Goal: Task Accomplishment & Management: Complete application form

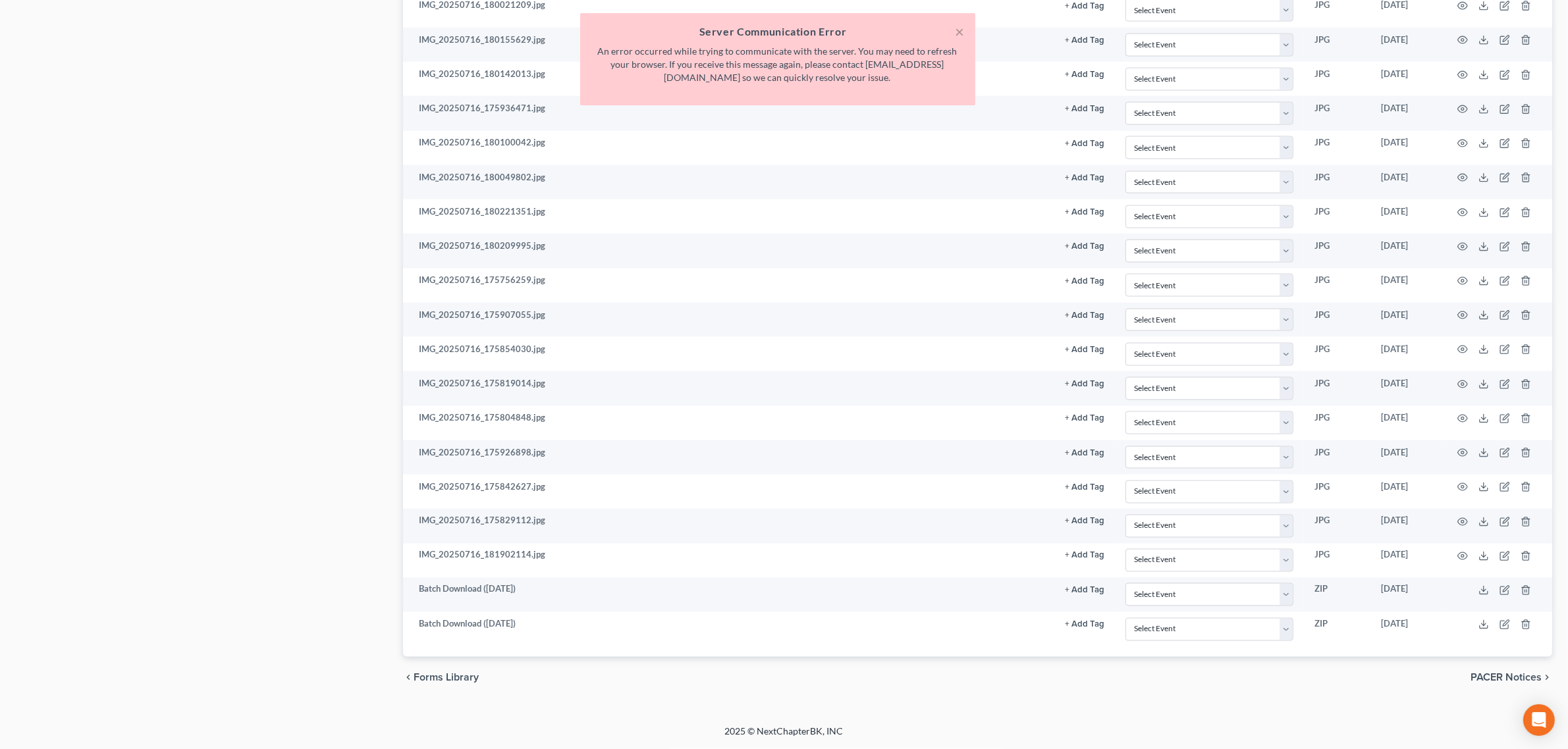
scroll to position [2672, 0]
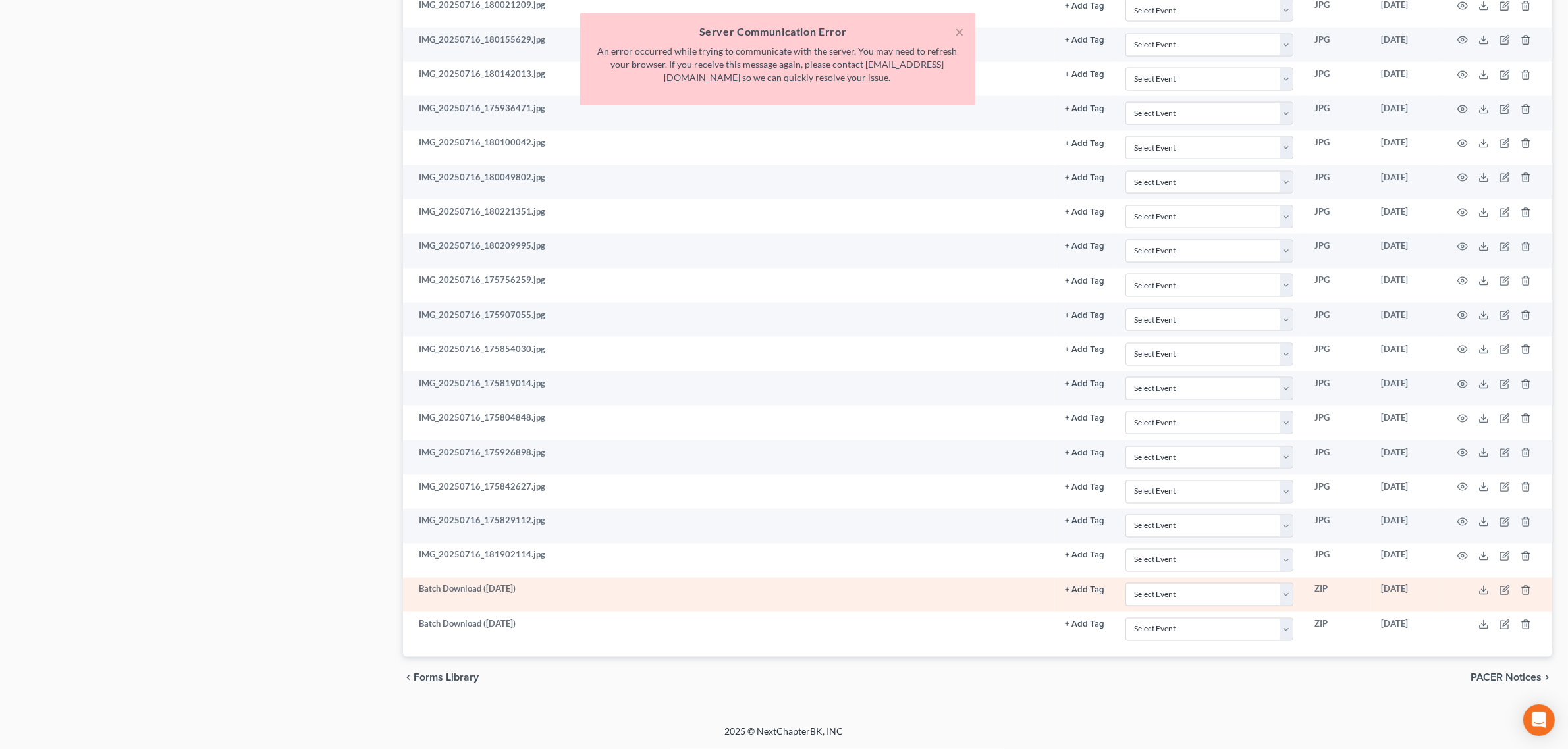
click at [448, 599] on td "Batch Download (10/02/25)" at bounding box center [728, 595] width 651 height 35
click at [1483, 591] on polyline at bounding box center [1483, 591] width 4 height 2
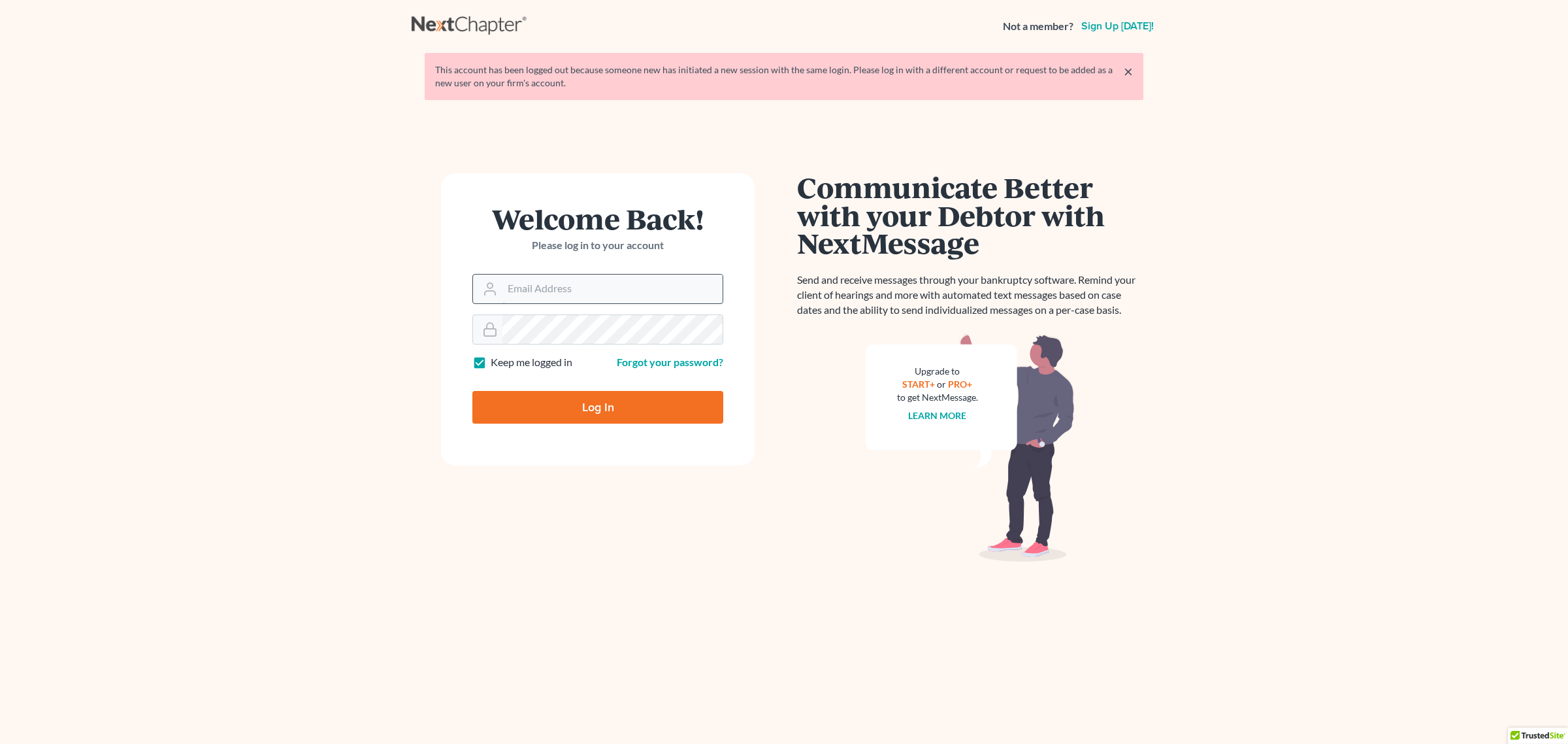
type input "[EMAIL_ADDRESS][DOMAIN_NAME]"
type input "Thinking..."
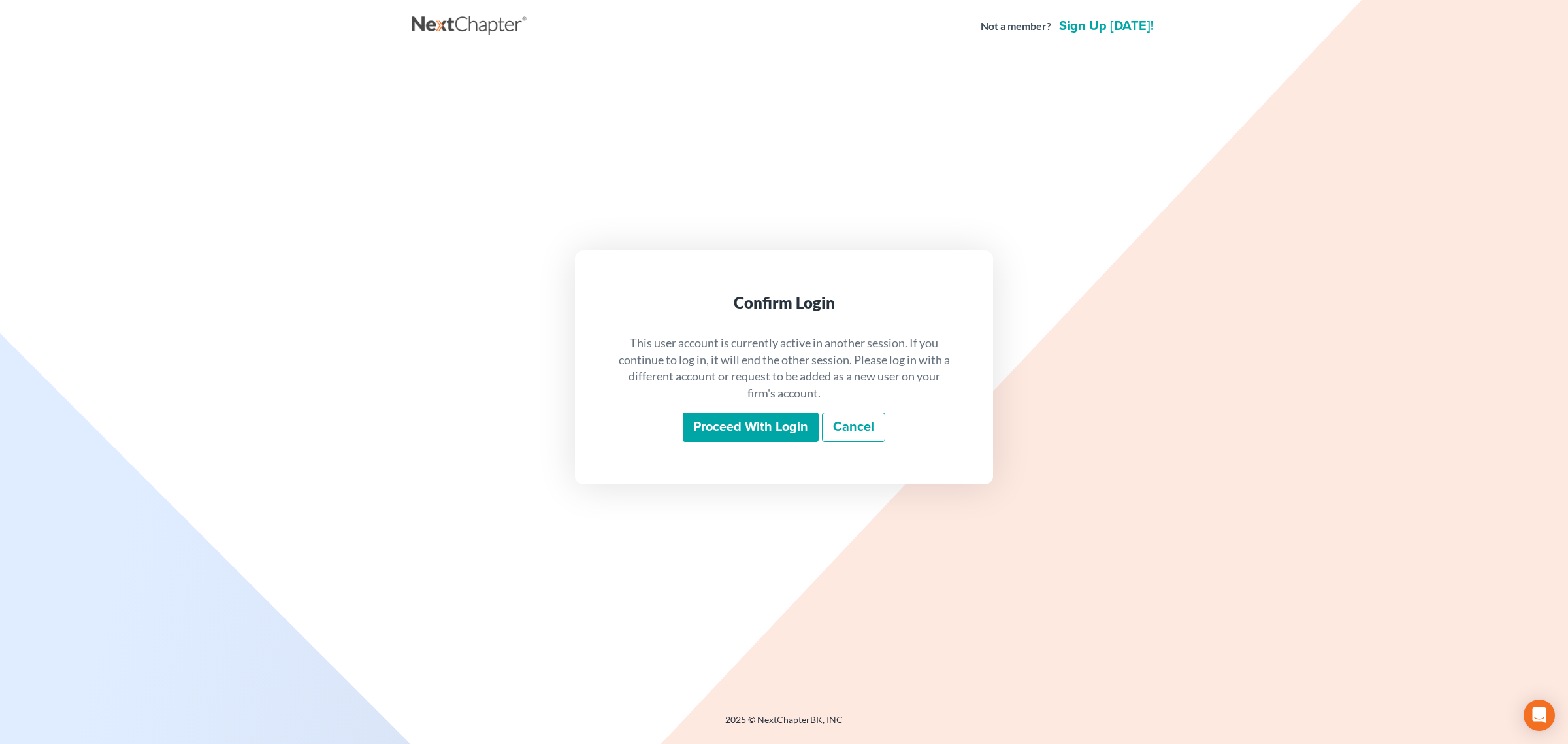
click at [754, 425] on input "Proceed with login" at bounding box center [751, 428] width 136 height 30
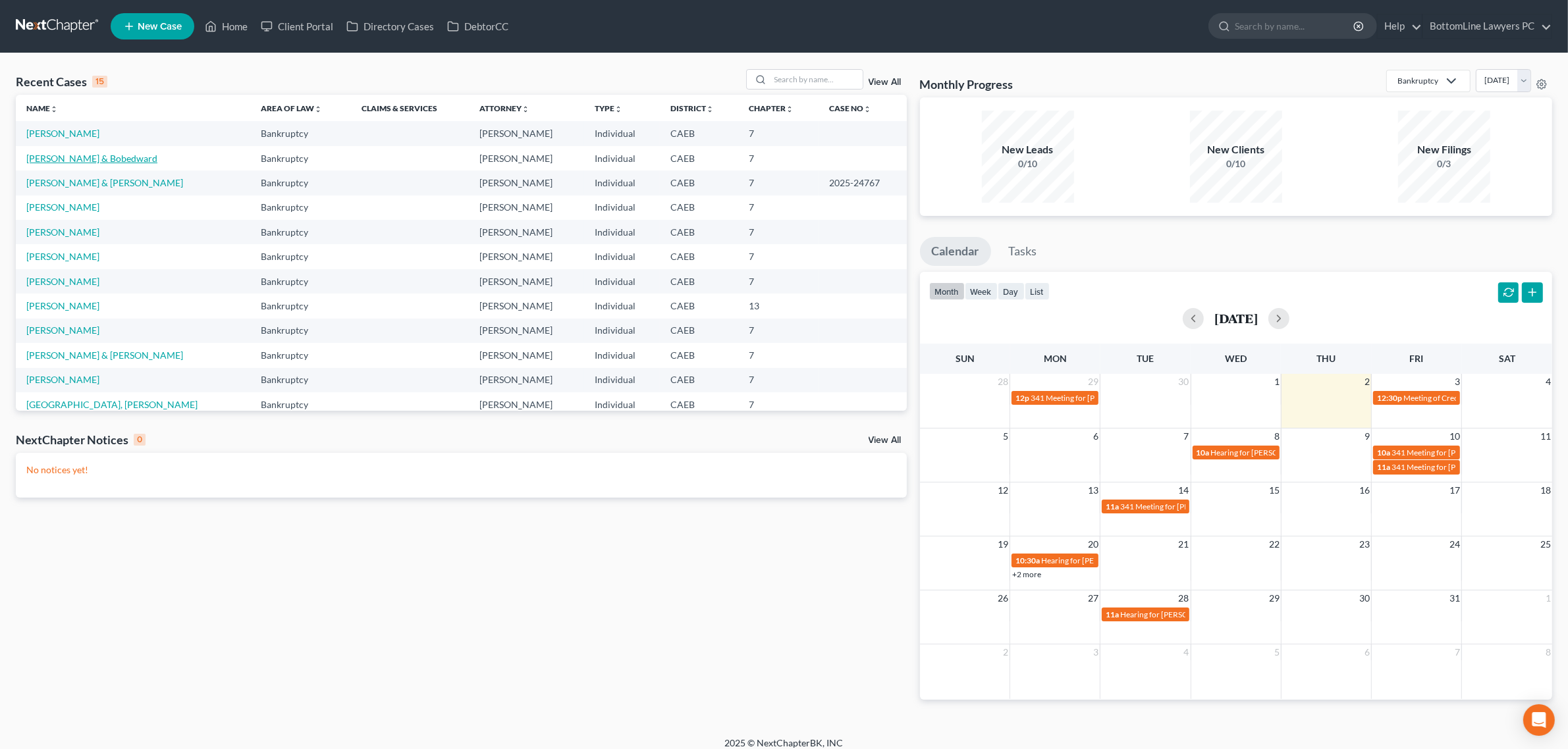
click at [87, 156] on link "Roberts, Autumn & Bobedward" at bounding box center [91, 158] width 131 height 11
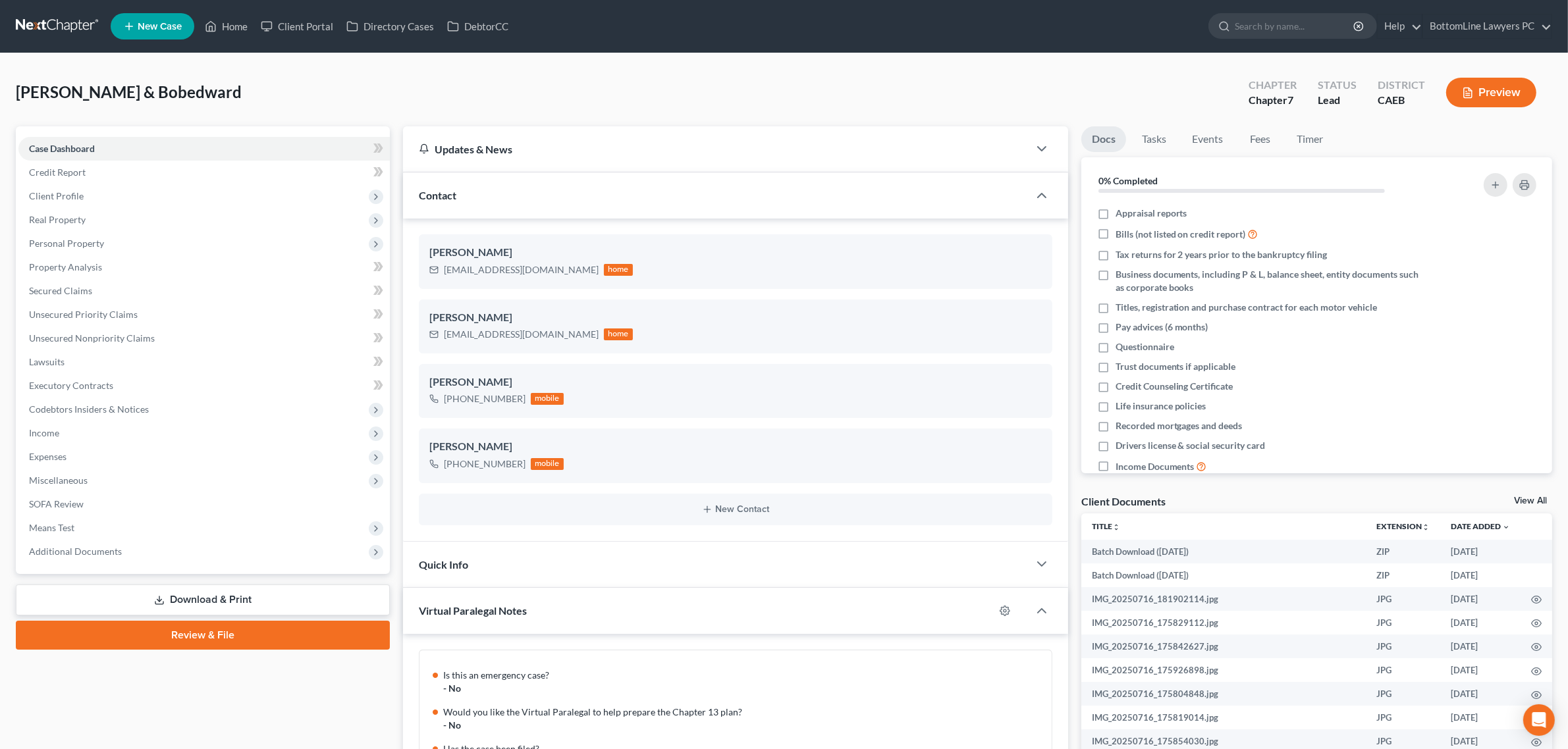
scroll to position [612, 0]
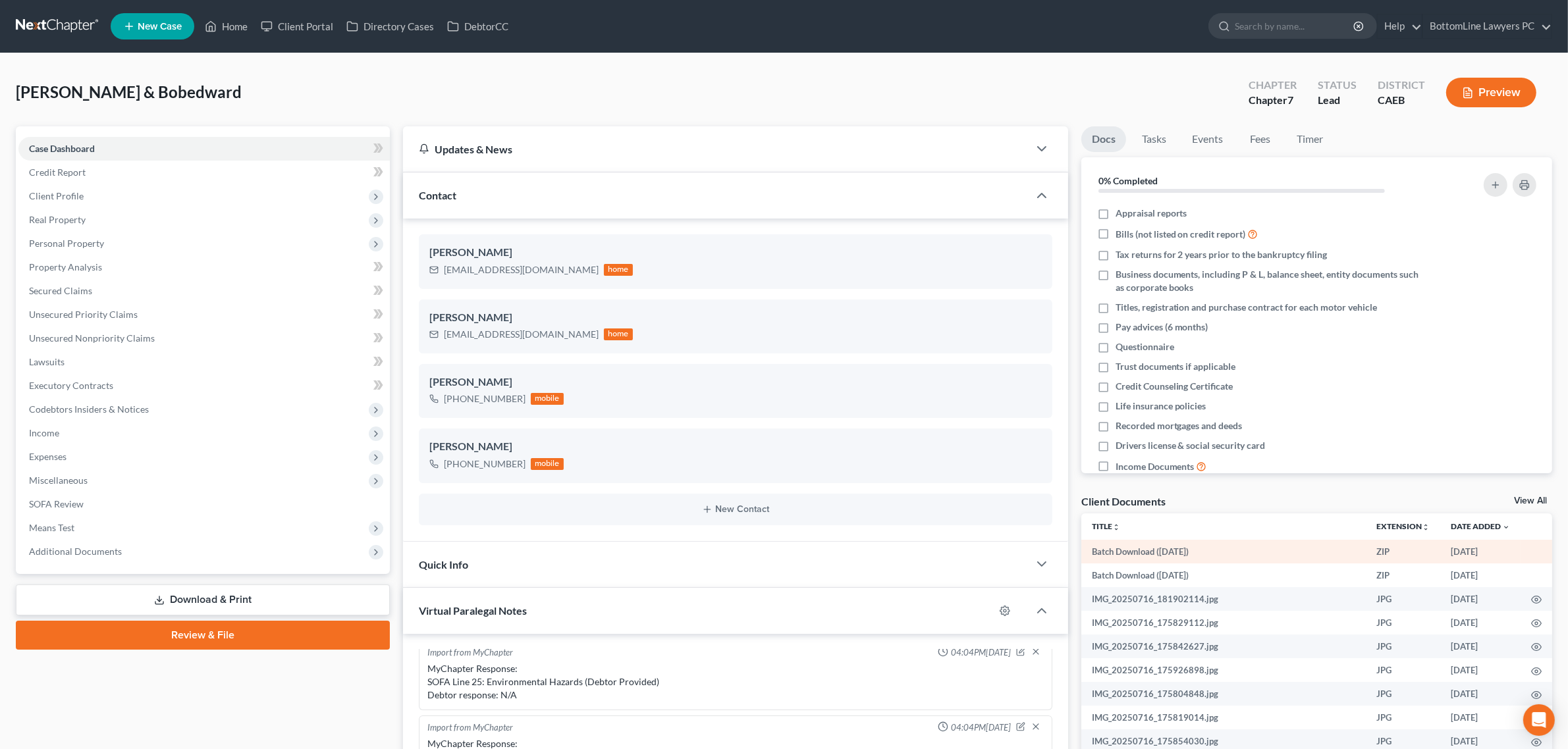
click at [1185, 548] on td "Batch Download (10/02/25)" at bounding box center [1222, 551] width 284 height 24
click at [1142, 546] on td "Batch Download (10/02/25)" at bounding box center [1222, 551] width 284 height 24
click at [1522, 500] on link "View All" at bounding box center [1530, 500] width 33 height 9
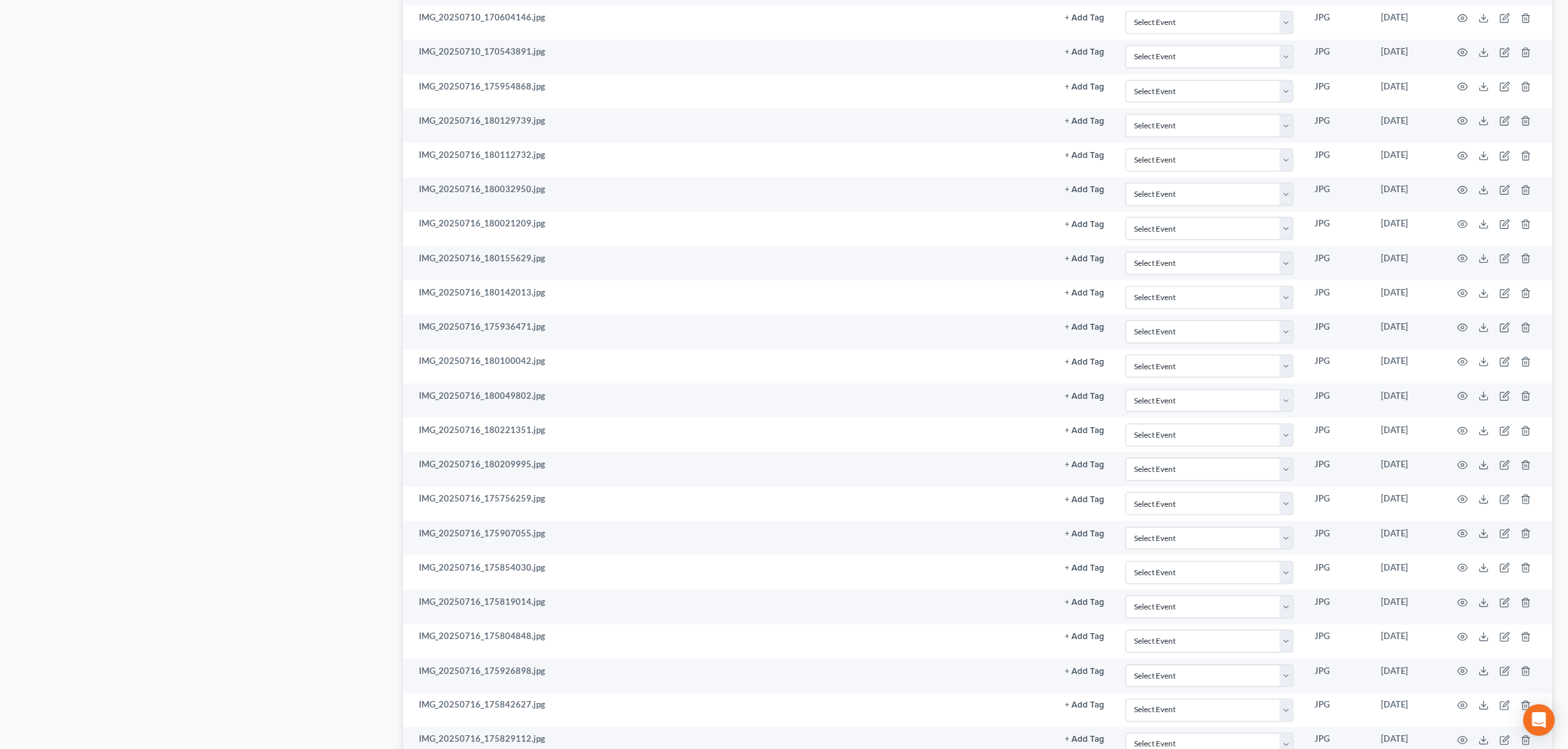
scroll to position [2675, 0]
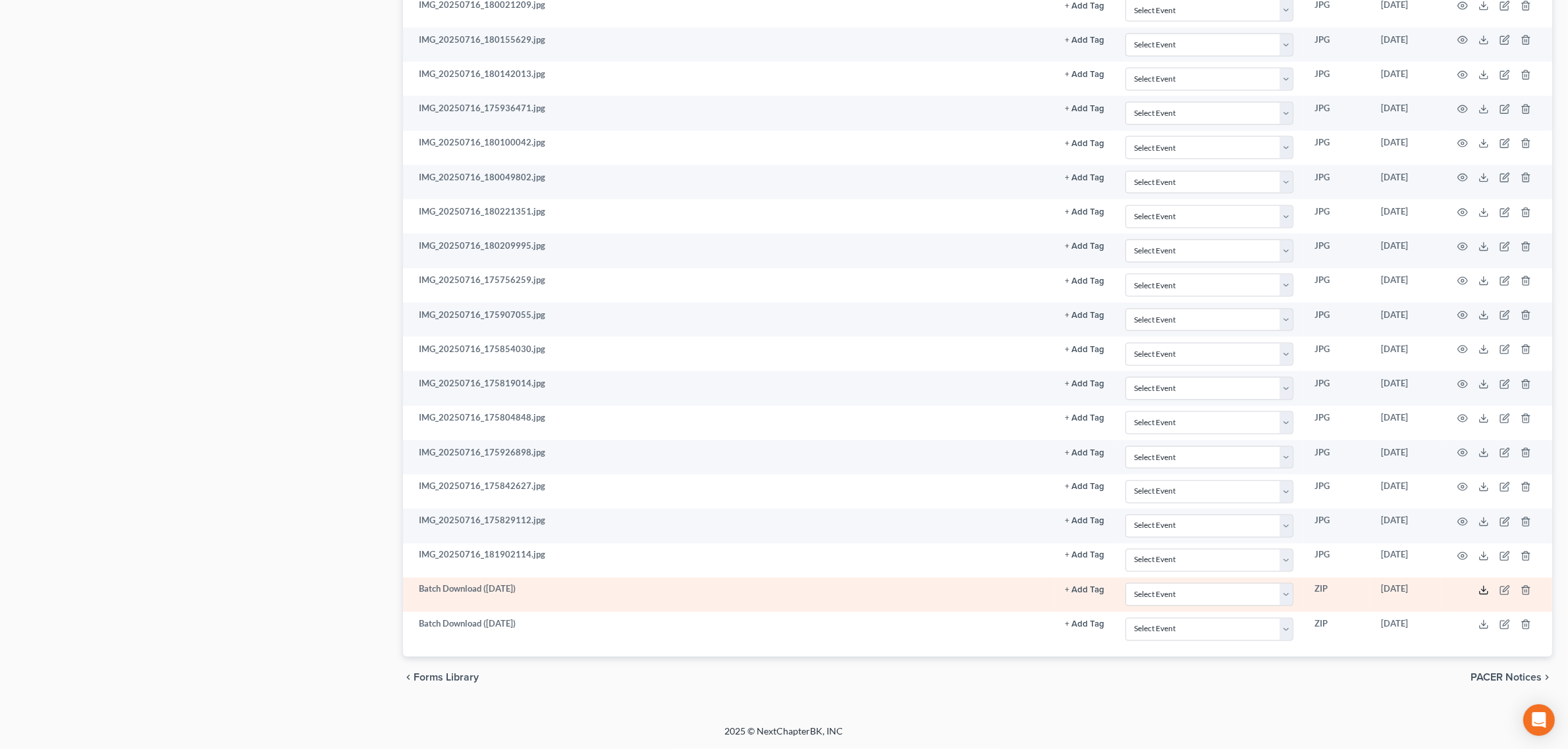
click at [1485, 586] on icon at bounding box center [1483, 590] width 10 height 10
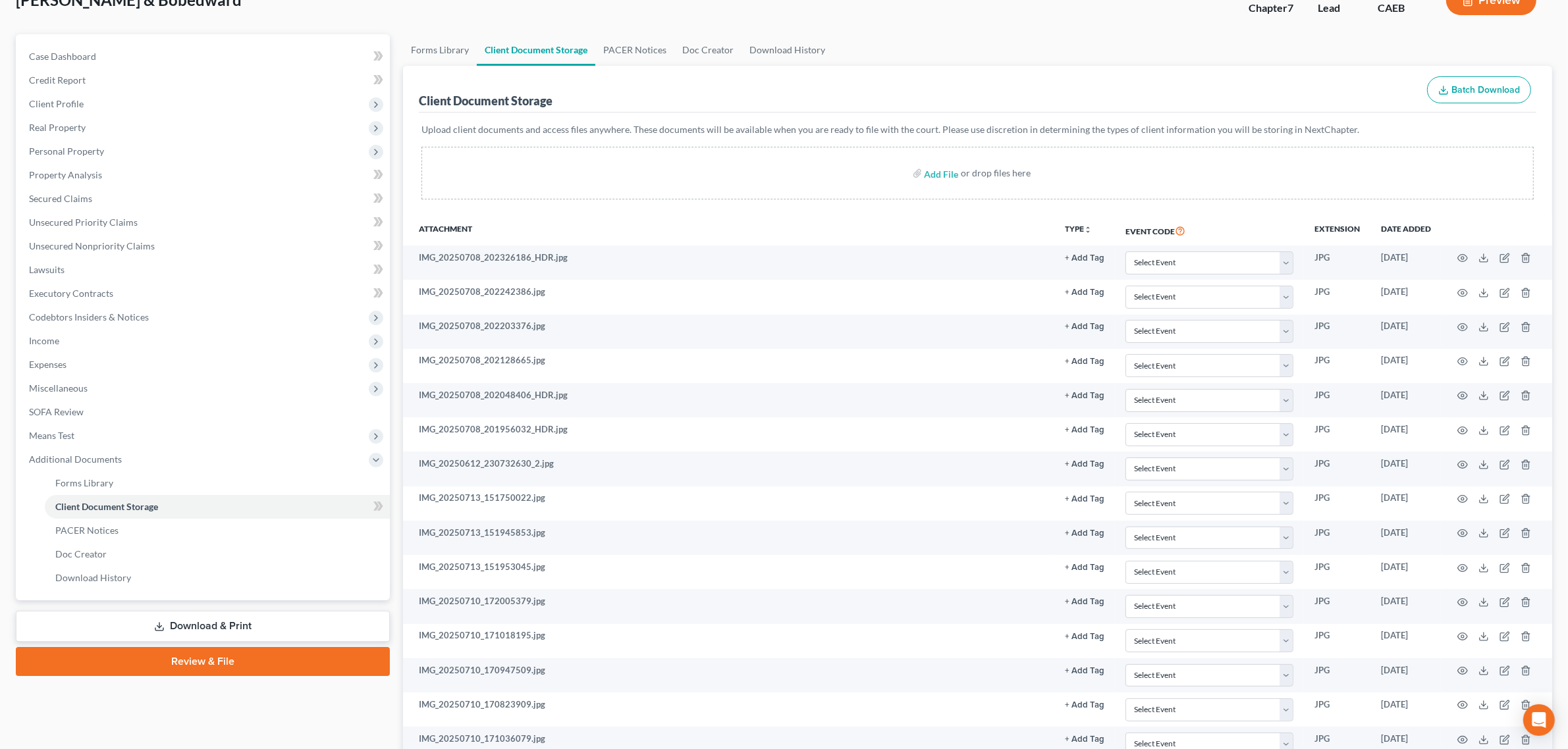
scroll to position [0, 0]
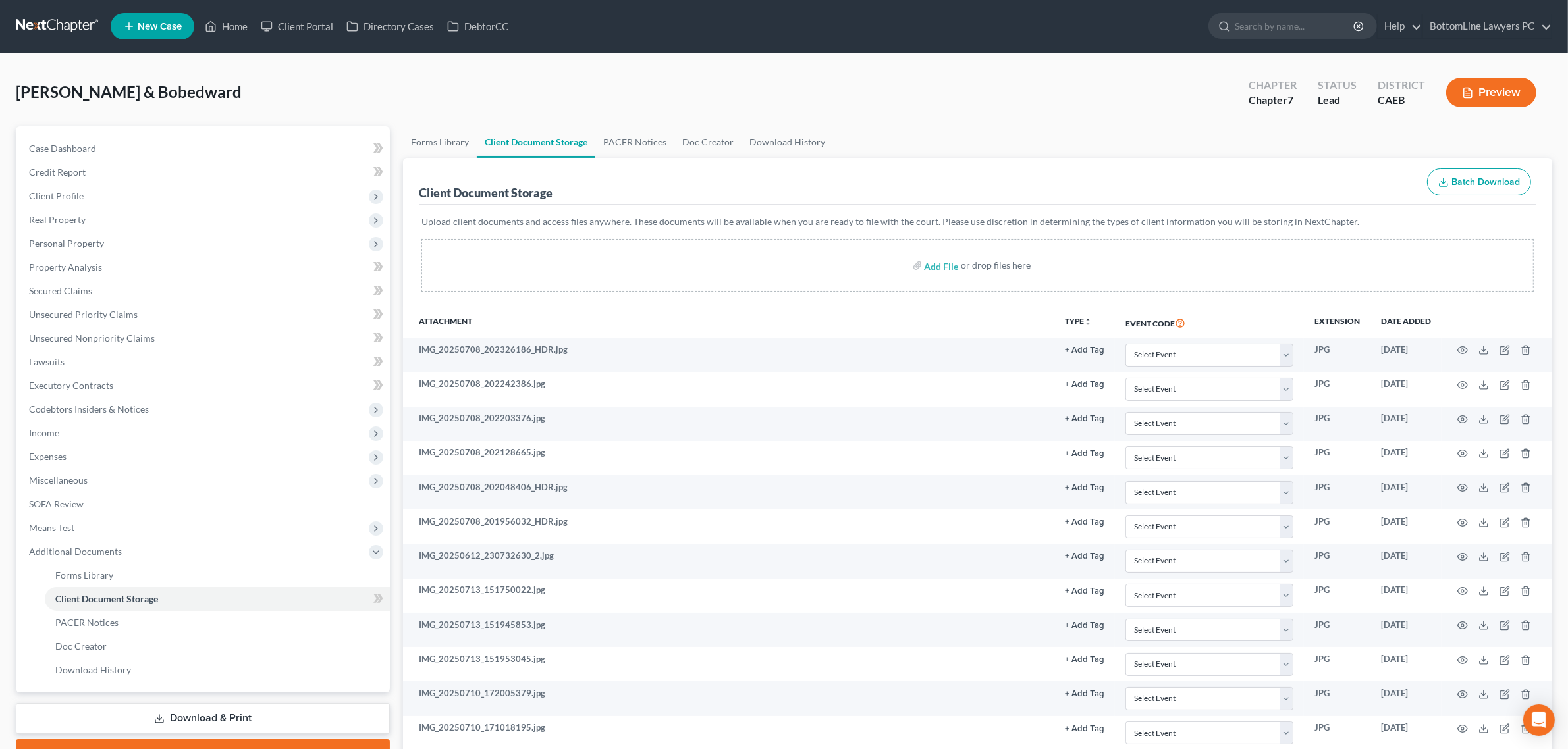
click at [173, 95] on span "[PERSON_NAME] & Bobedward" at bounding box center [129, 92] width 226 height 19
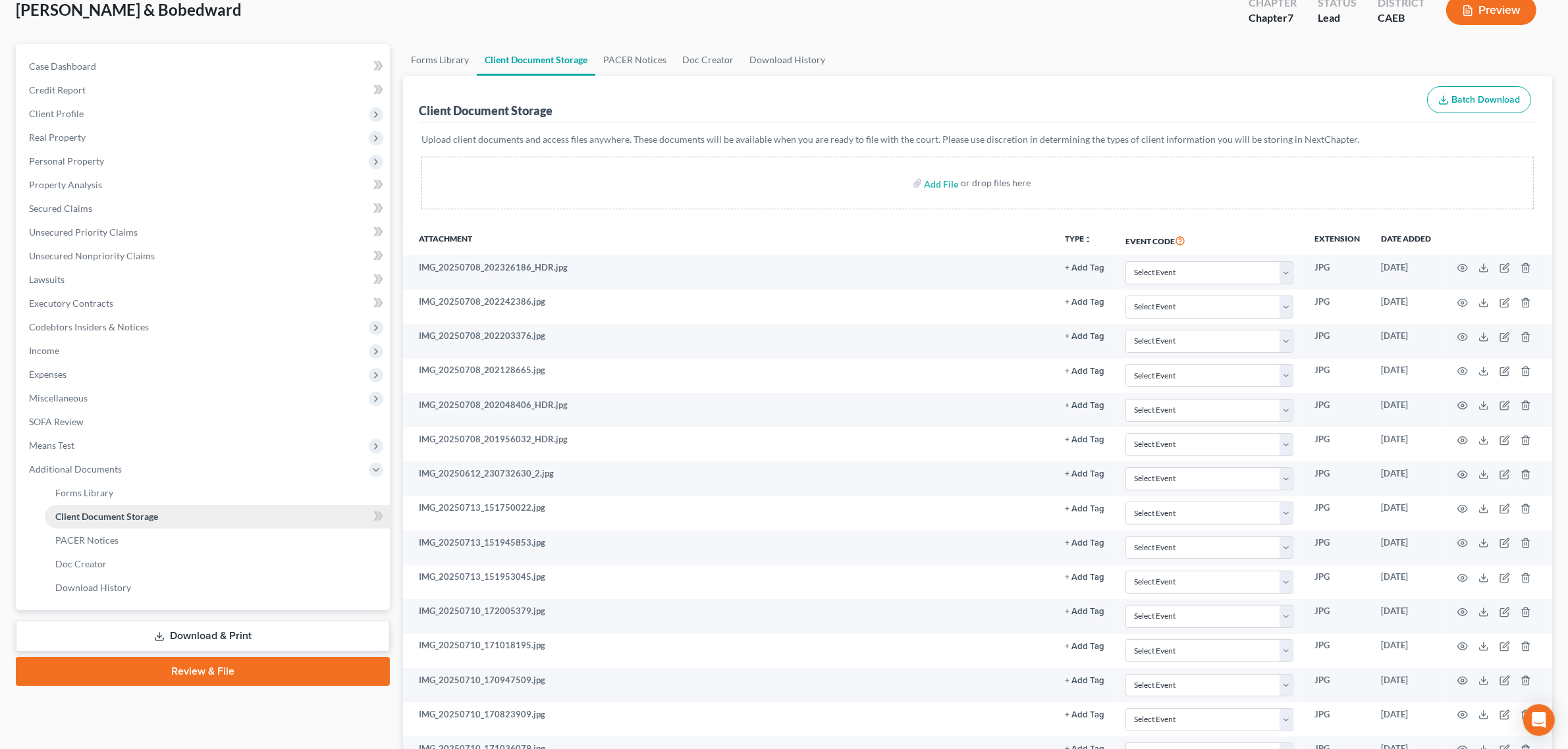
click at [112, 518] on span "Client Document Storage" at bounding box center [107, 516] width 103 height 11
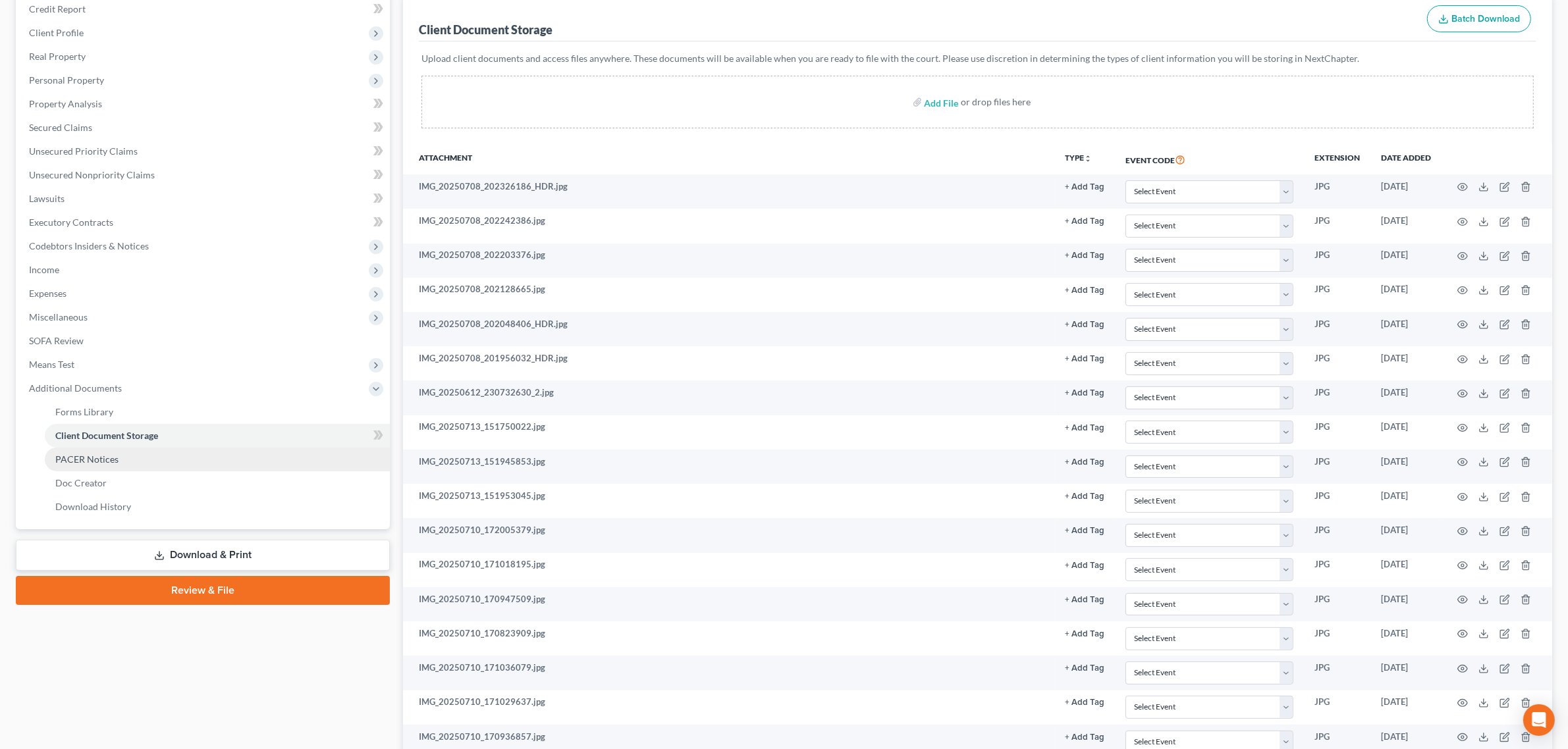
scroll to position [164, 0]
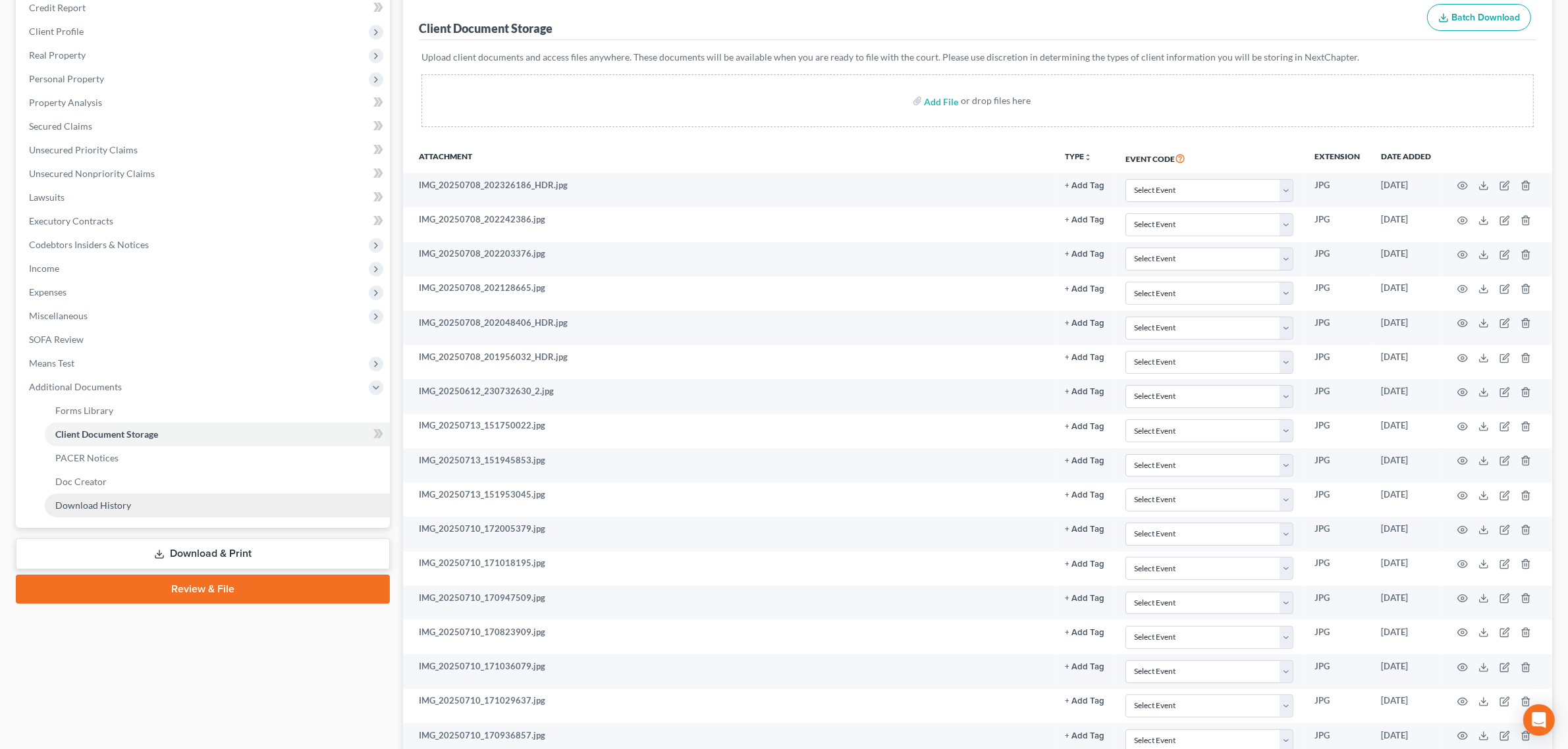
click at [122, 501] on span "Download History" at bounding box center [94, 505] width 76 height 11
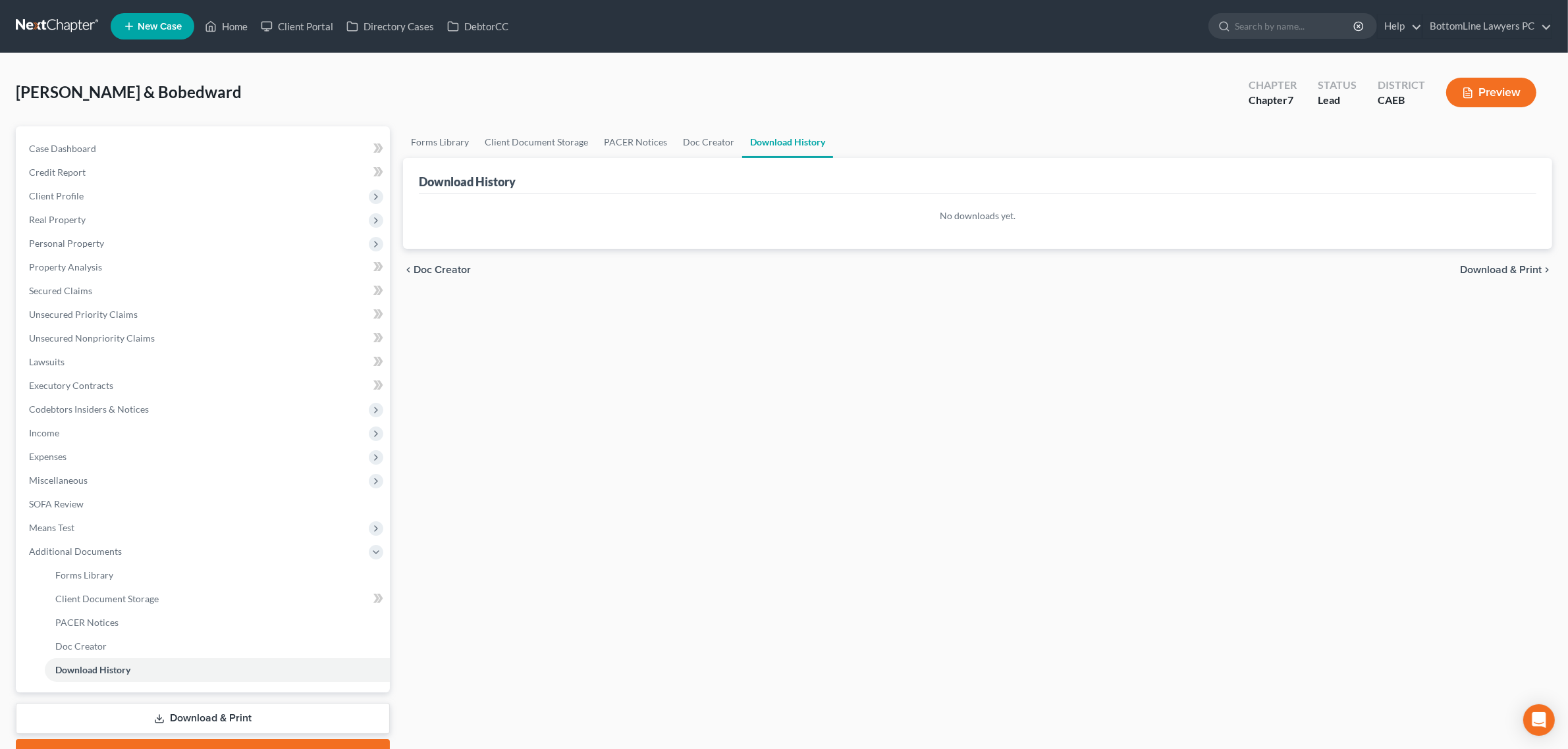
click at [56, 28] on link at bounding box center [58, 26] width 84 height 24
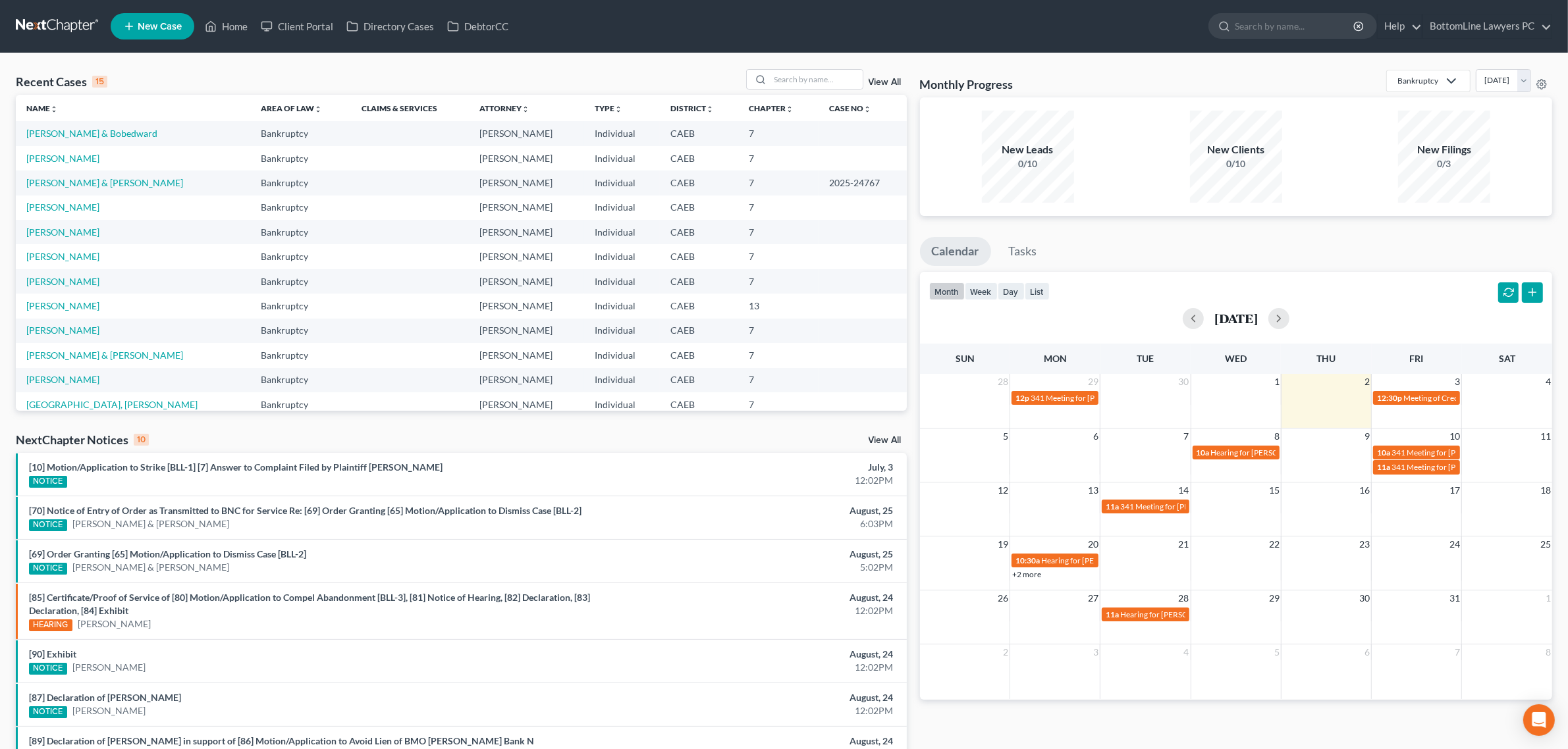
click at [148, 29] on span "New Case" at bounding box center [159, 27] width 44 height 10
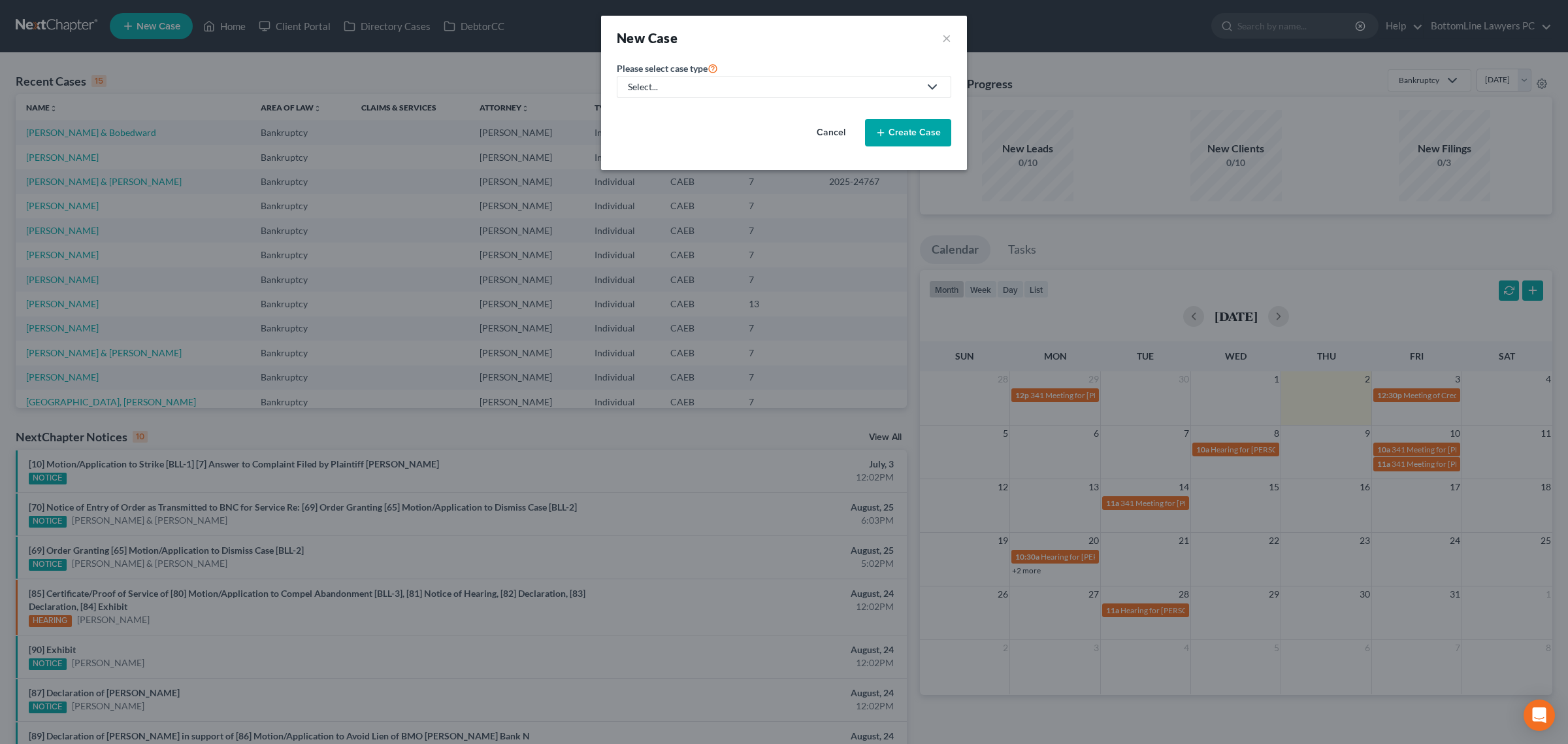
click at [714, 88] on div "Select..." at bounding box center [774, 87] width 291 height 13
click at [682, 109] on div "Bankruptcy" at bounding box center [691, 114] width 125 height 13
select select "8"
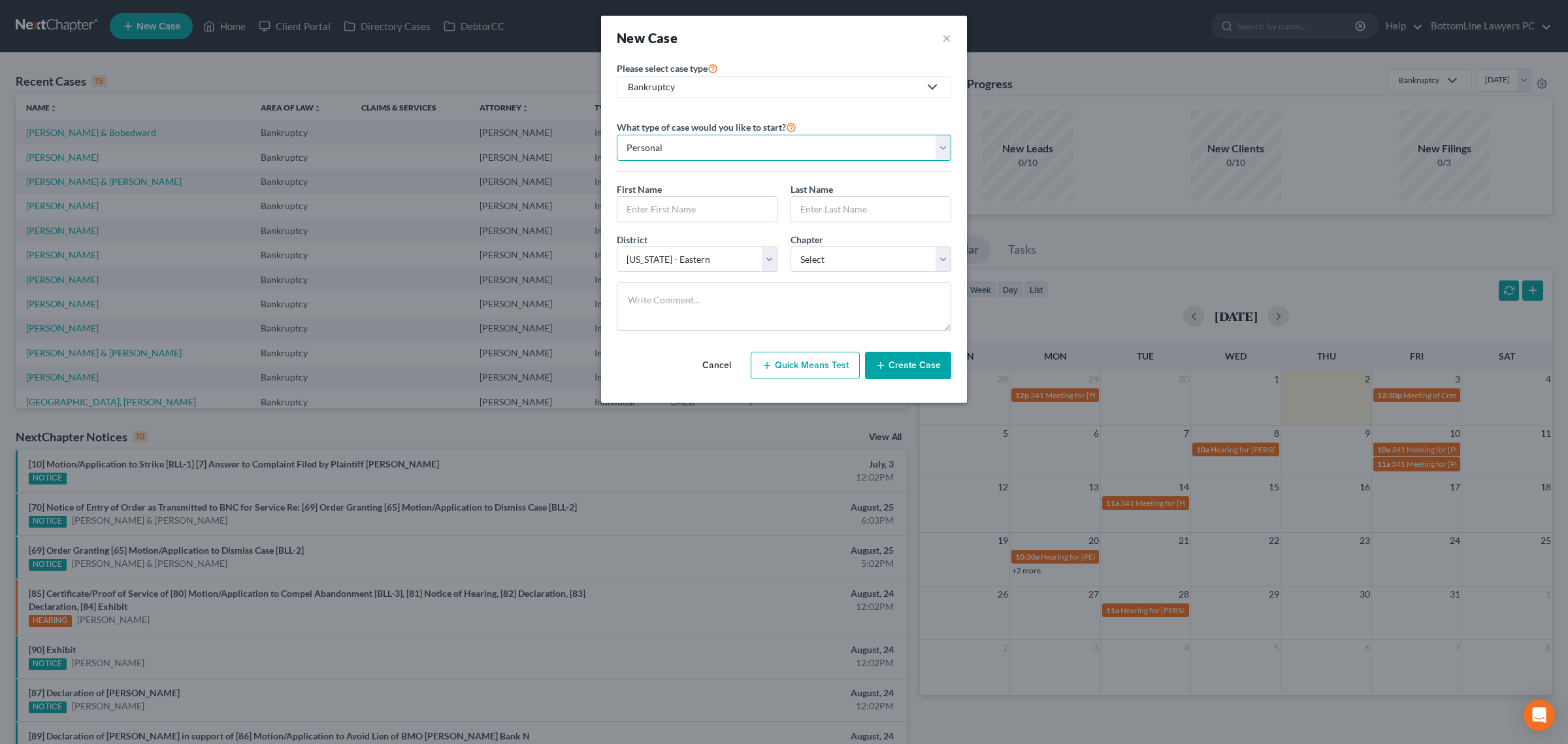
click at [740, 151] on select "Personal Business" at bounding box center [784, 147] width 335 height 26
click at [739, 149] on select "Personal Business" at bounding box center [784, 147] width 335 height 26
click at [682, 206] on input "text" at bounding box center [697, 209] width 160 height 25
paste input "[PERSON_NAME]"
click at [677, 204] on input "[PERSON_NAME]" at bounding box center [697, 209] width 160 height 25
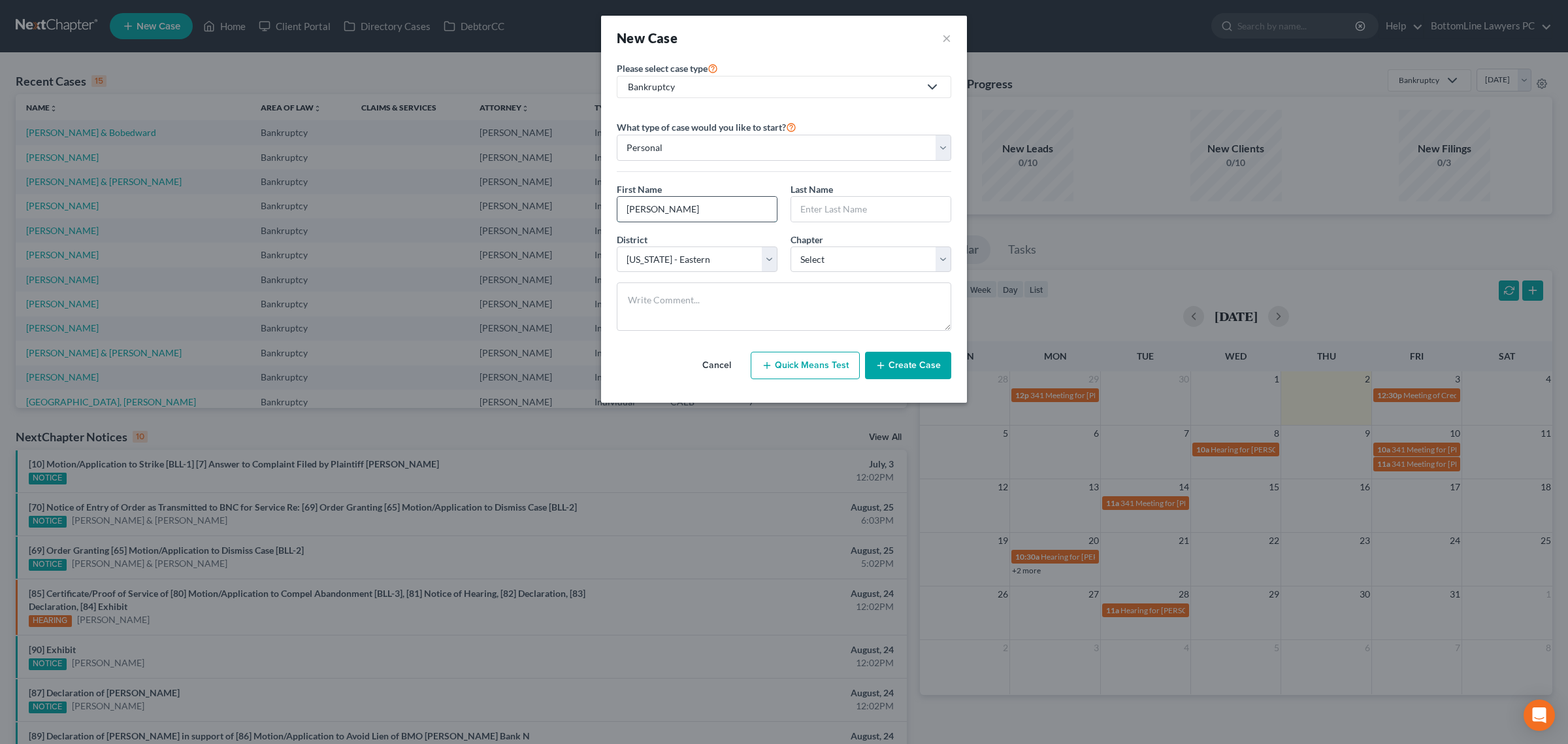
click at [677, 204] on input "[PERSON_NAME]" at bounding box center [697, 209] width 160 height 25
type input "[PERSON_NAME]"
click at [823, 196] on div at bounding box center [871, 208] width 161 height 26
click at [823, 201] on input "text" at bounding box center [871, 209] width 160 height 25
paste input "[PERSON_NAME]"
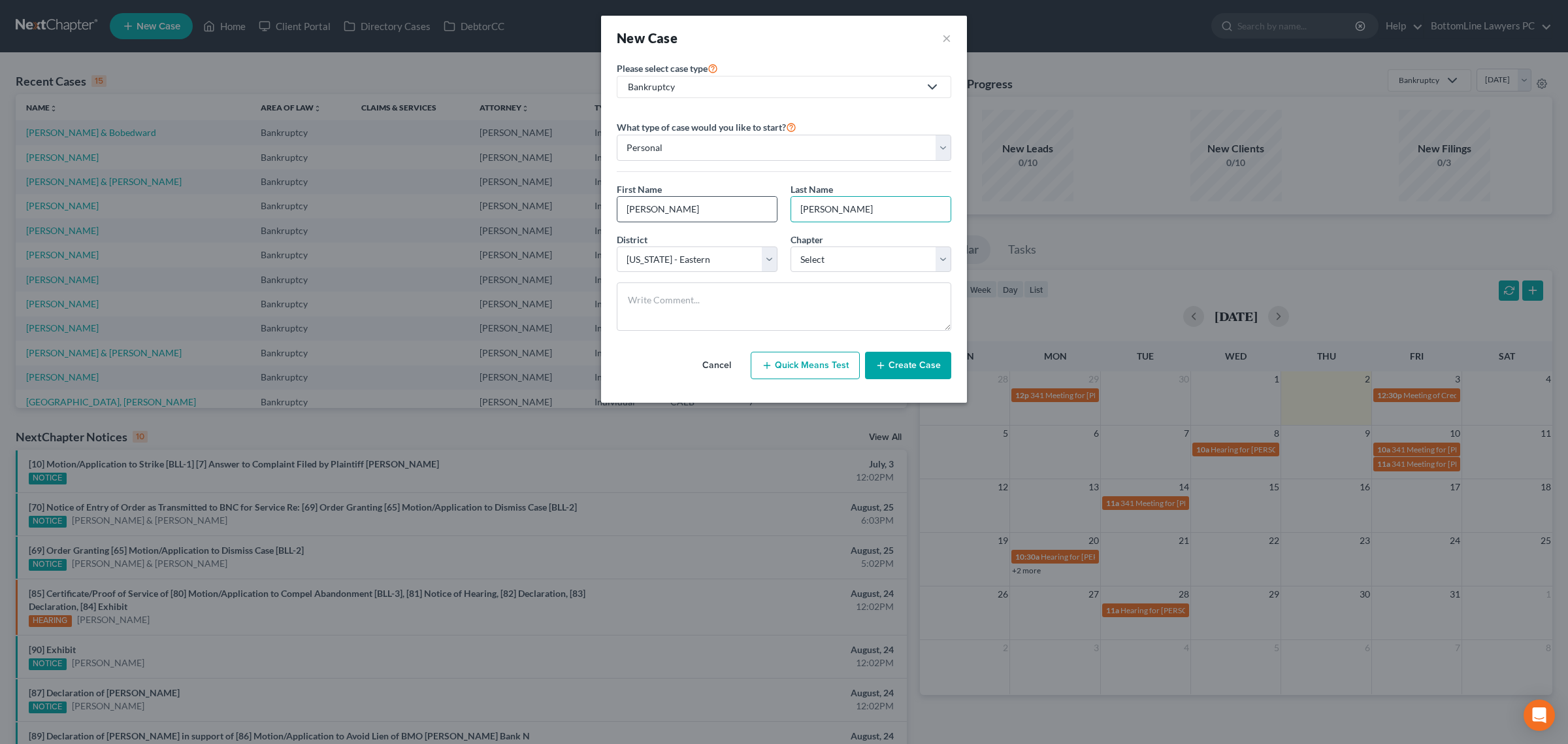
type input "[PERSON_NAME]"
click at [670, 210] on input "[PERSON_NAME]" at bounding box center [697, 209] width 160 height 25
type input "Ashleigh"
click at [838, 259] on select "Select 7 11 12 13" at bounding box center [871, 259] width 161 height 26
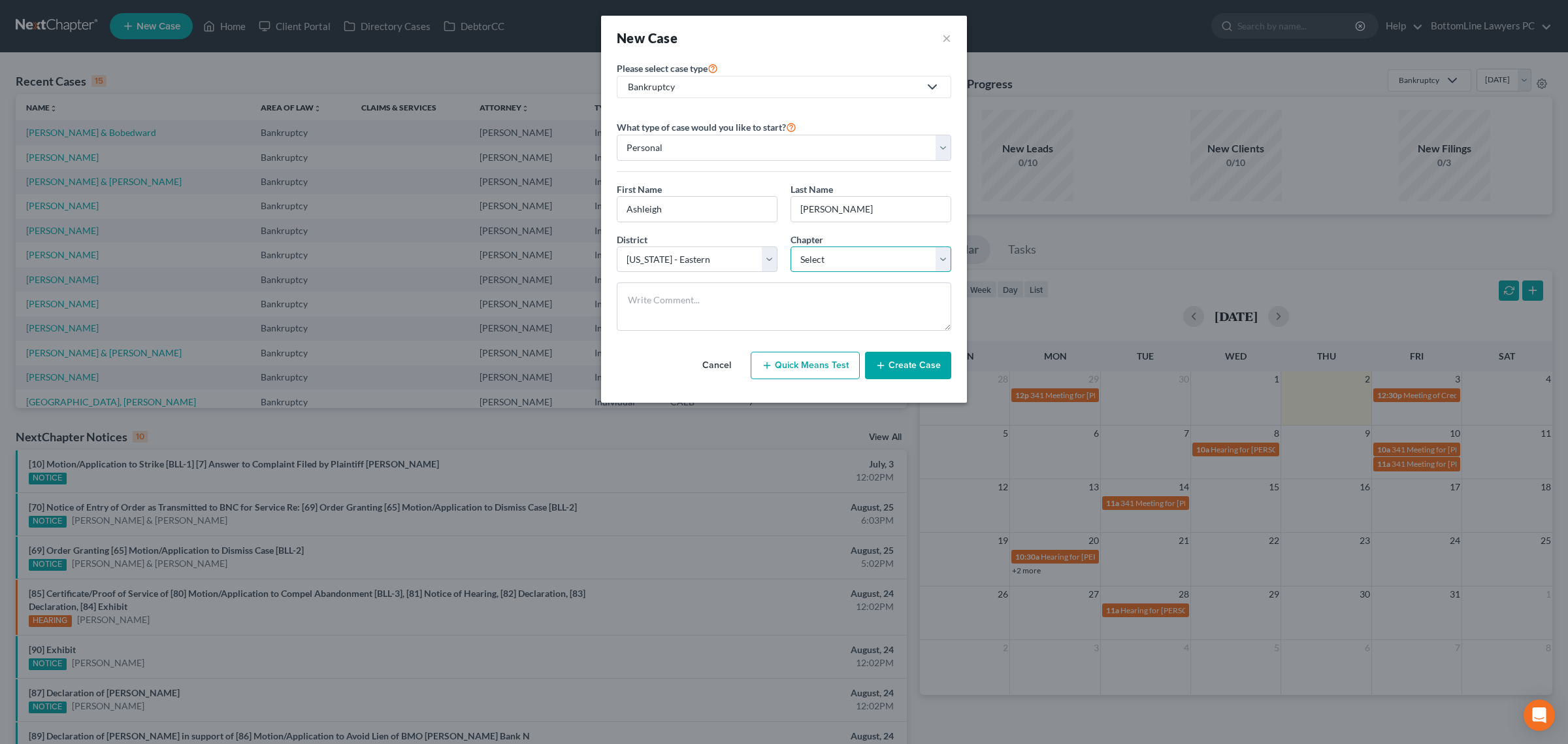
select select "0"
click at [791, 247] on select "Select 7 11 12 13" at bounding box center [871, 259] width 161 height 26
click at [743, 303] on textarea at bounding box center [784, 306] width 335 height 49
click at [926, 369] on button "Create Case" at bounding box center [908, 365] width 86 height 28
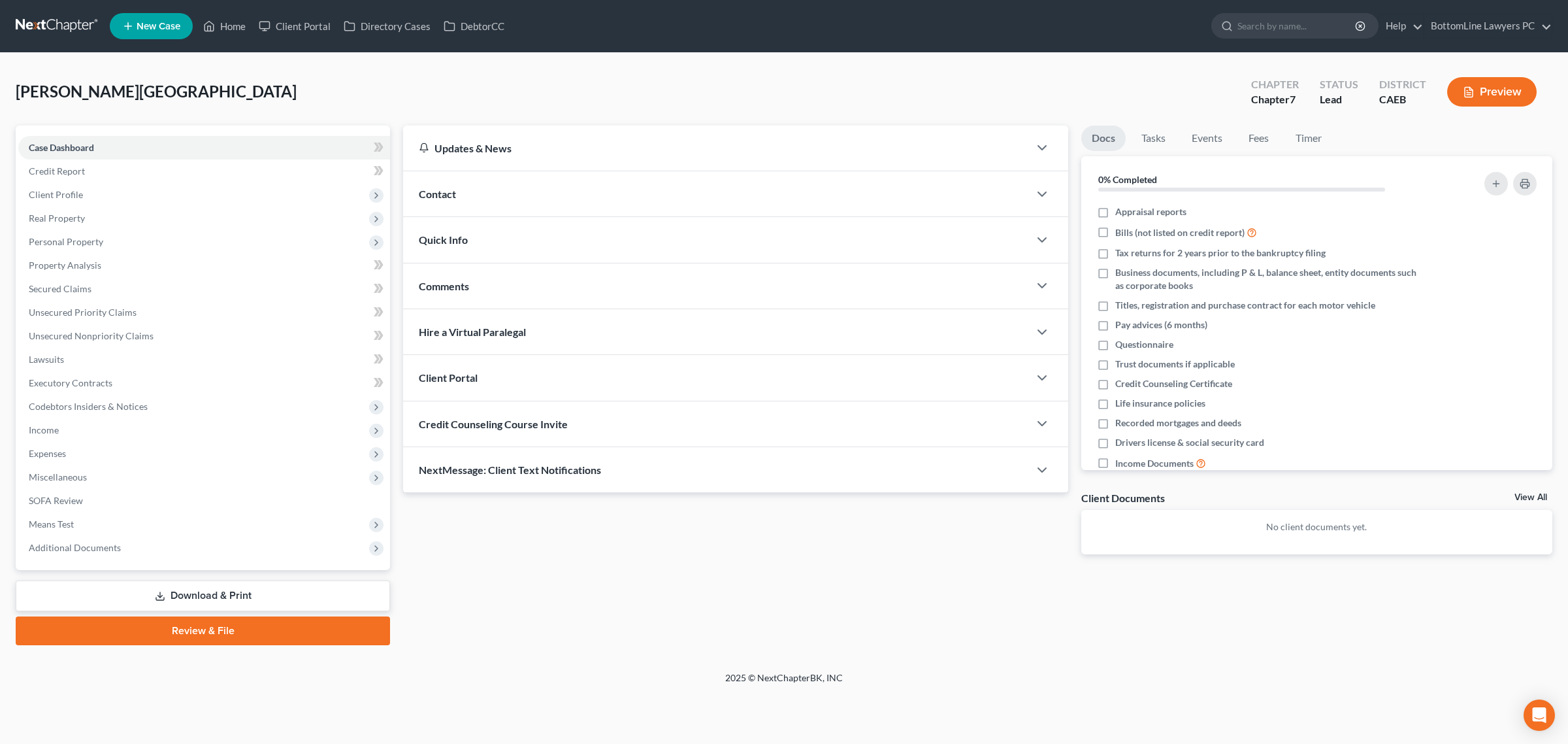
click at [442, 194] on span "Contact" at bounding box center [438, 193] width 38 height 13
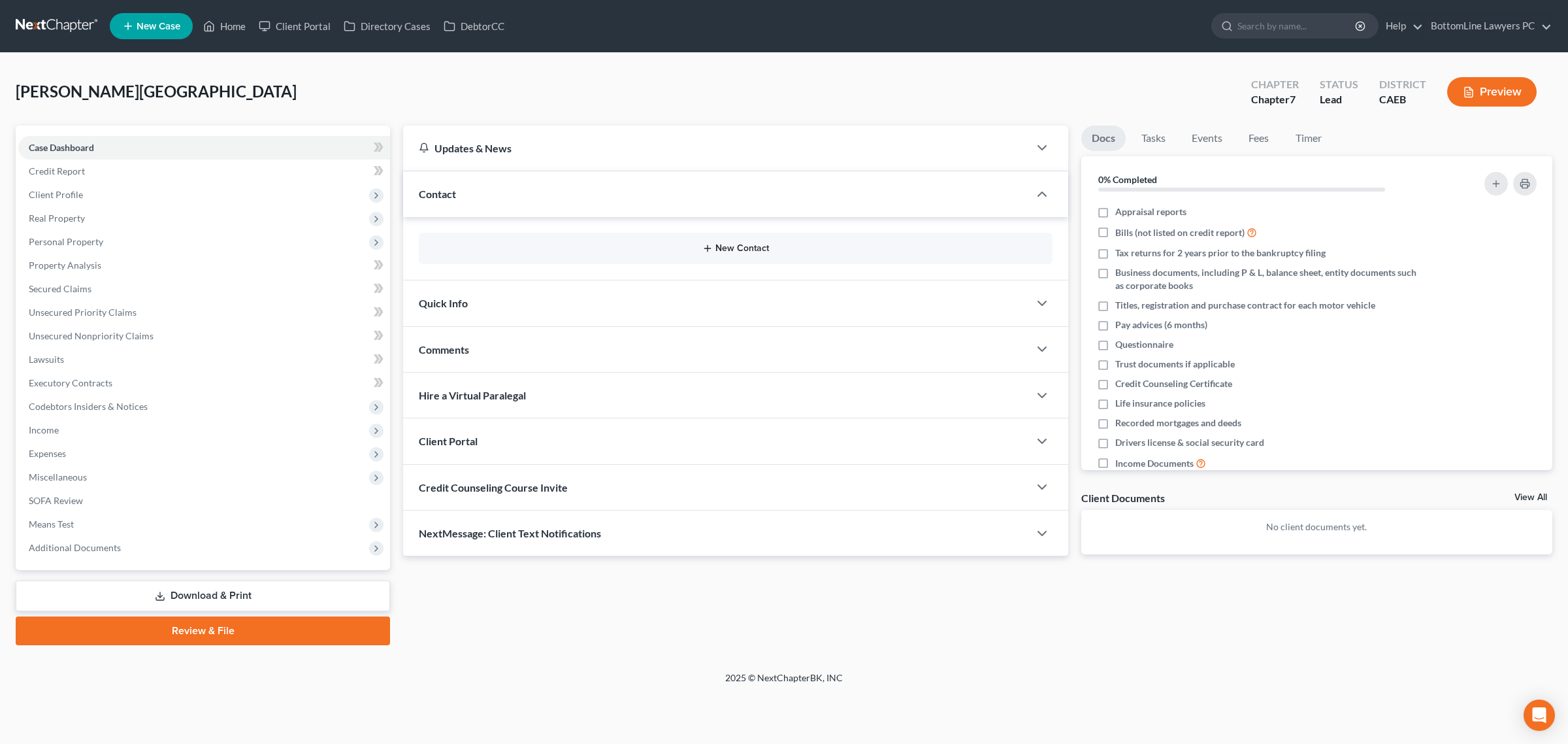
click at [615, 247] on button "New Contact" at bounding box center [735, 249] width 613 height 10
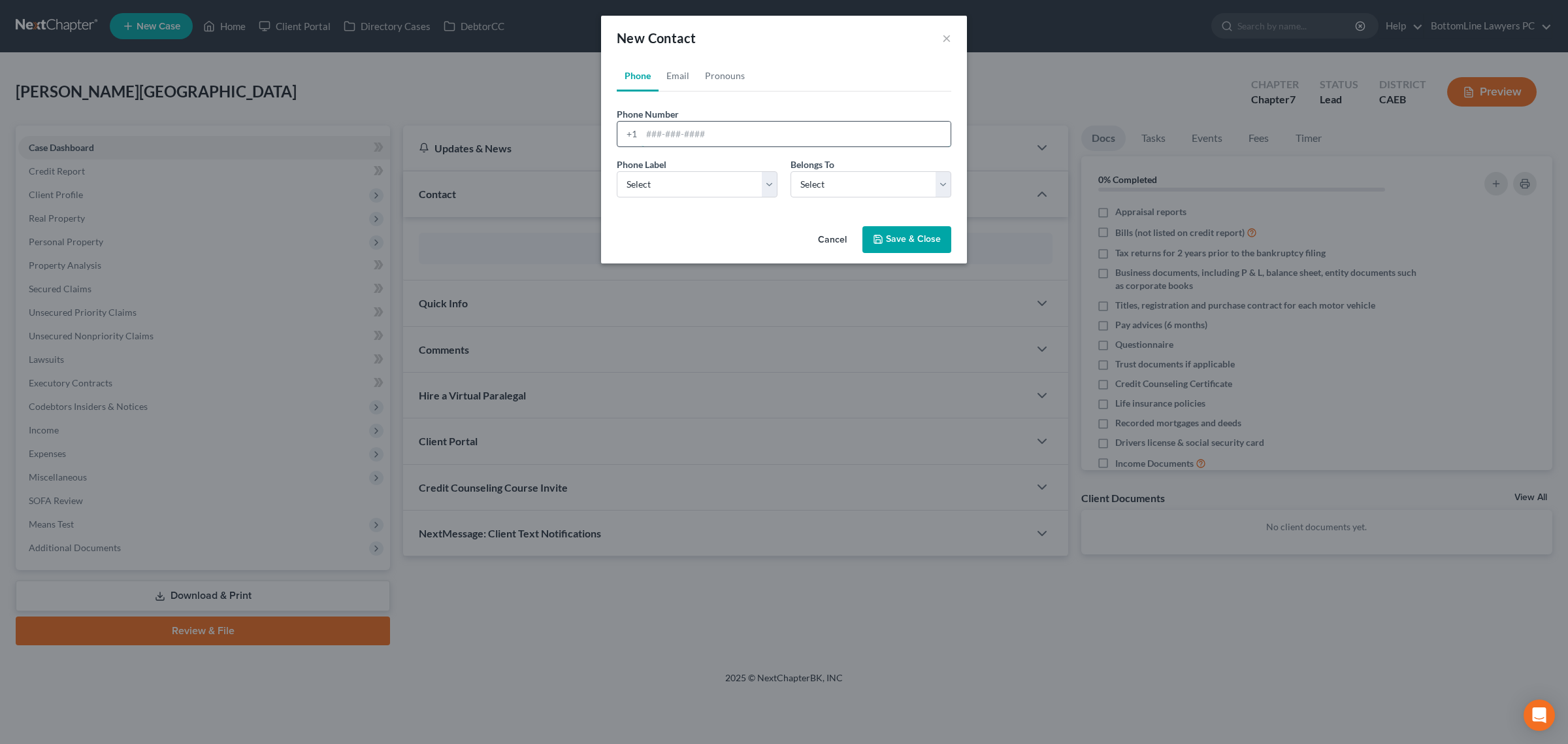
click at [673, 124] on input "tel" at bounding box center [796, 134] width 309 height 25
paste input "tel:[PHONE_NUMBER]"
drag, startPoint x: 670, startPoint y: 130, endPoint x: 751, endPoint y: 162, distance: 87.1
click at [670, 130] on input "tel:[PHONE_NUMBER]" at bounding box center [796, 134] width 309 height 25
type input "5305755703"
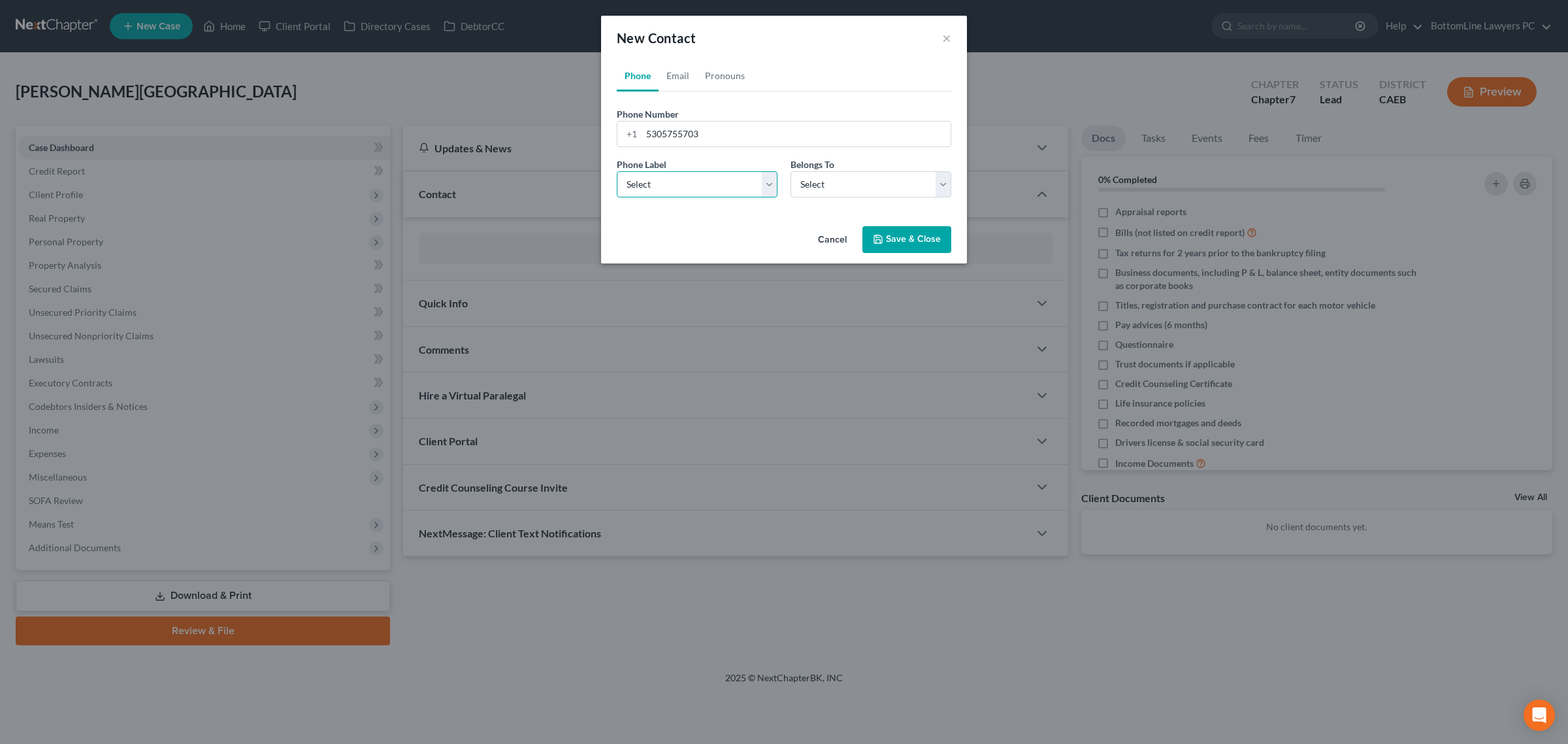
click at [674, 183] on select "Select Mobile Home Work Other" at bounding box center [697, 184] width 161 height 26
select select "1"
click at [617, 172] on select "Select Mobile Home Work Other" at bounding box center [697, 184] width 161 height 26
click at [848, 185] on select "Select Client Other" at bounding box center [871, 184] width 161 height 26
select select "0"
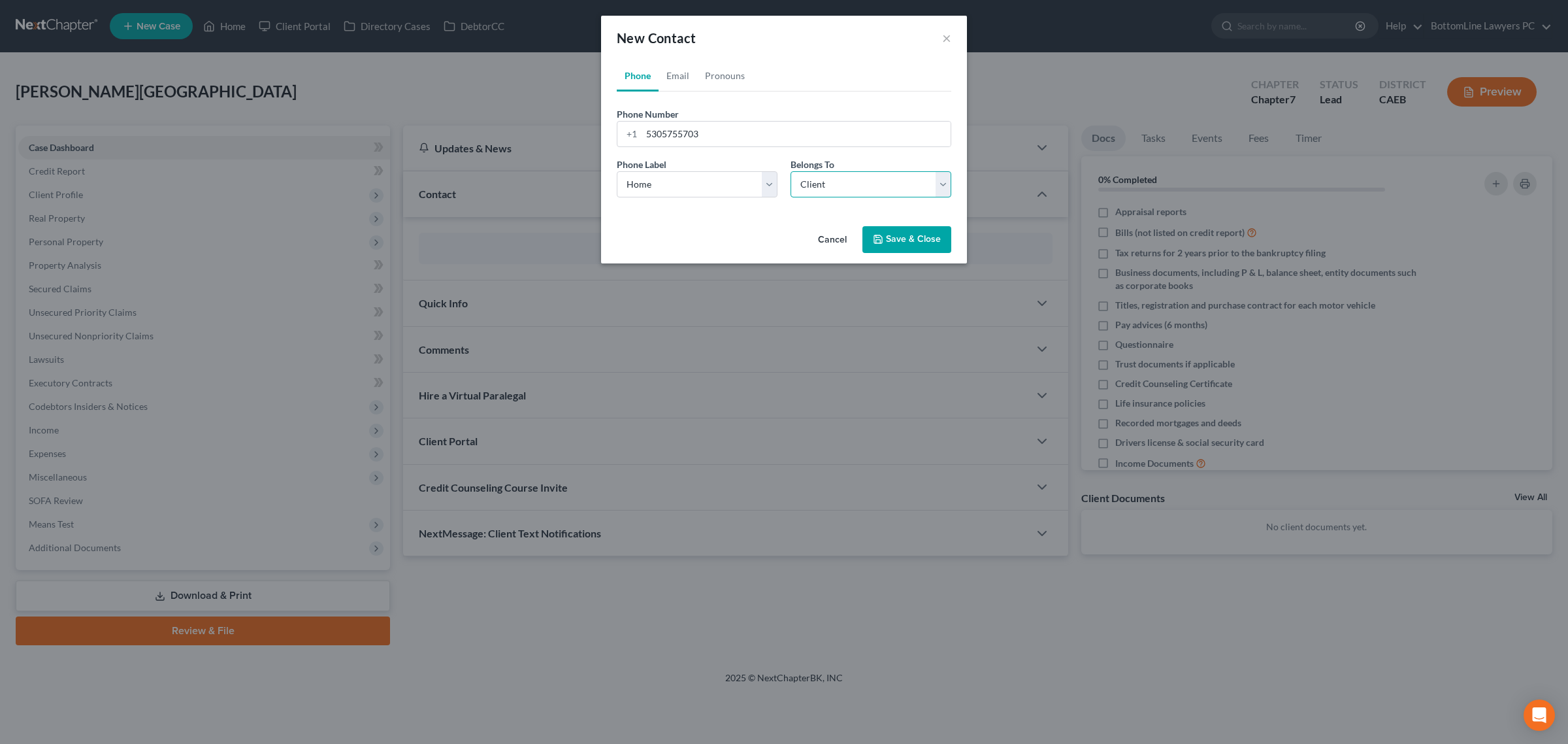
click at [791, 172] on select "Select Client Other" at bounding box center [871, 184] width 161 height 26
click at [673, 70] on link "Email" at bounding box center [678, 75] width 38 height 31
click at [700, 147] on div at bounding box center [784, 133] width 335 height 26
click at [714, 136] on input "email" at bounding box center [796, 134] width 309 height 25
paste input "[EMAIL_ADDRESS][DOMAIN_NAME]"
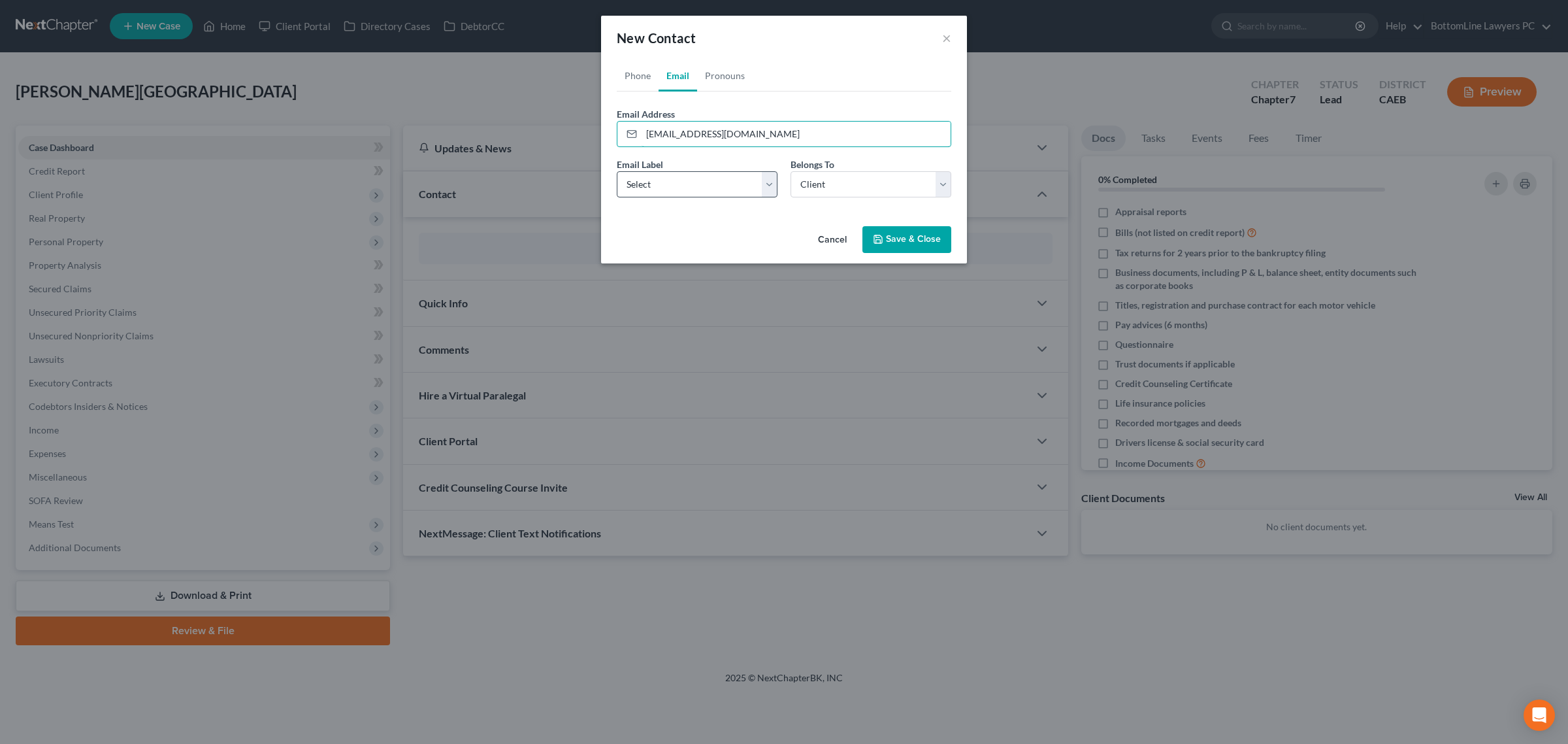
type input "[EMAIL_ADDRESS][DOMAIN_NAME]"
click at [697, 180] on select "Select Home Work Other" at bounding box center [697, 184] width 161 height 26
select select "0"
click at [617, 172] on select "Select Home Work Other" at bounding box center [697, 184] width 161 height 26
click at [913, 243] on button "Save & Close" at bounding box center [907, 239] width 89 height 28
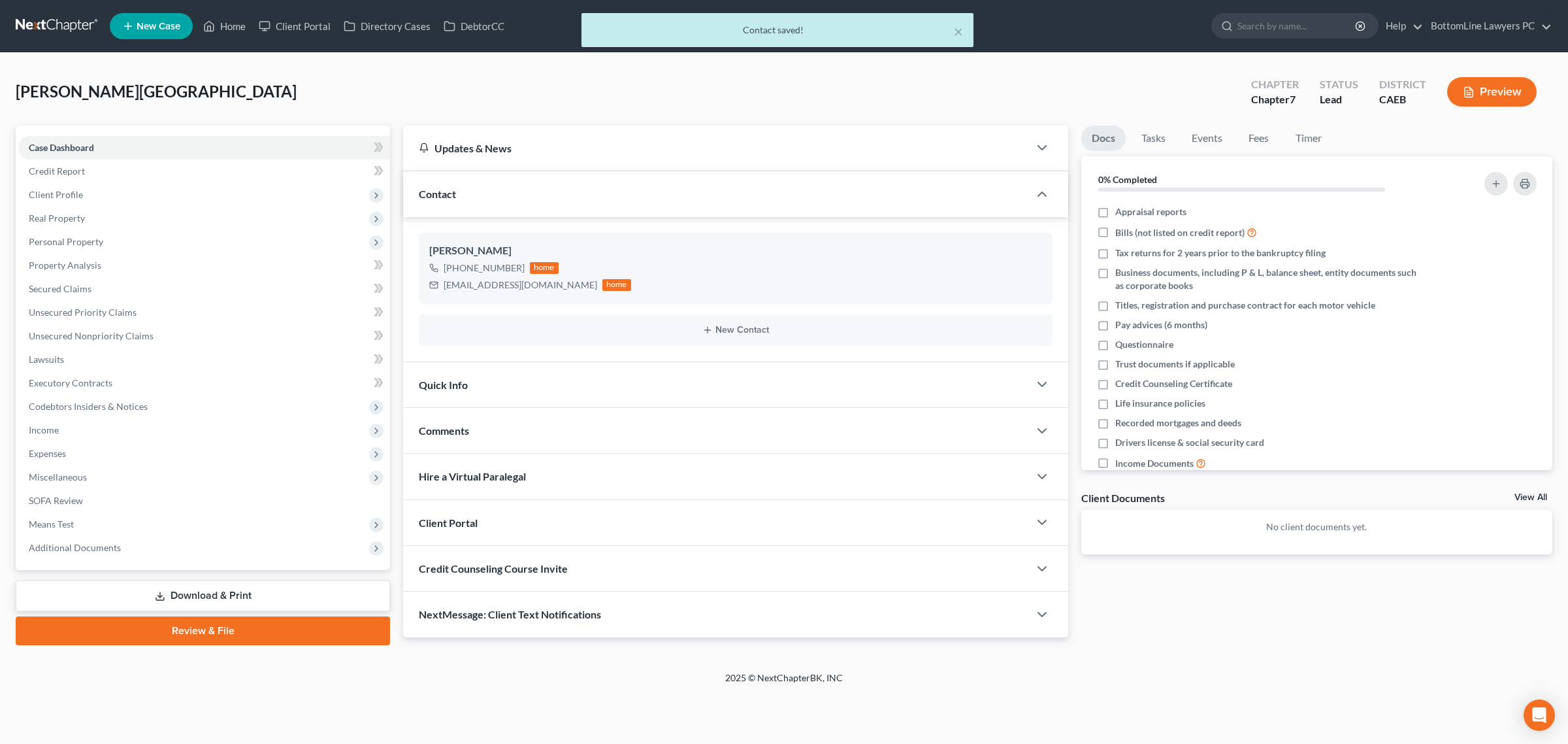
click at [500, 473] on span "Hire a Virtual Paralegal" at bounding box center [473, 476] width 107 height 13
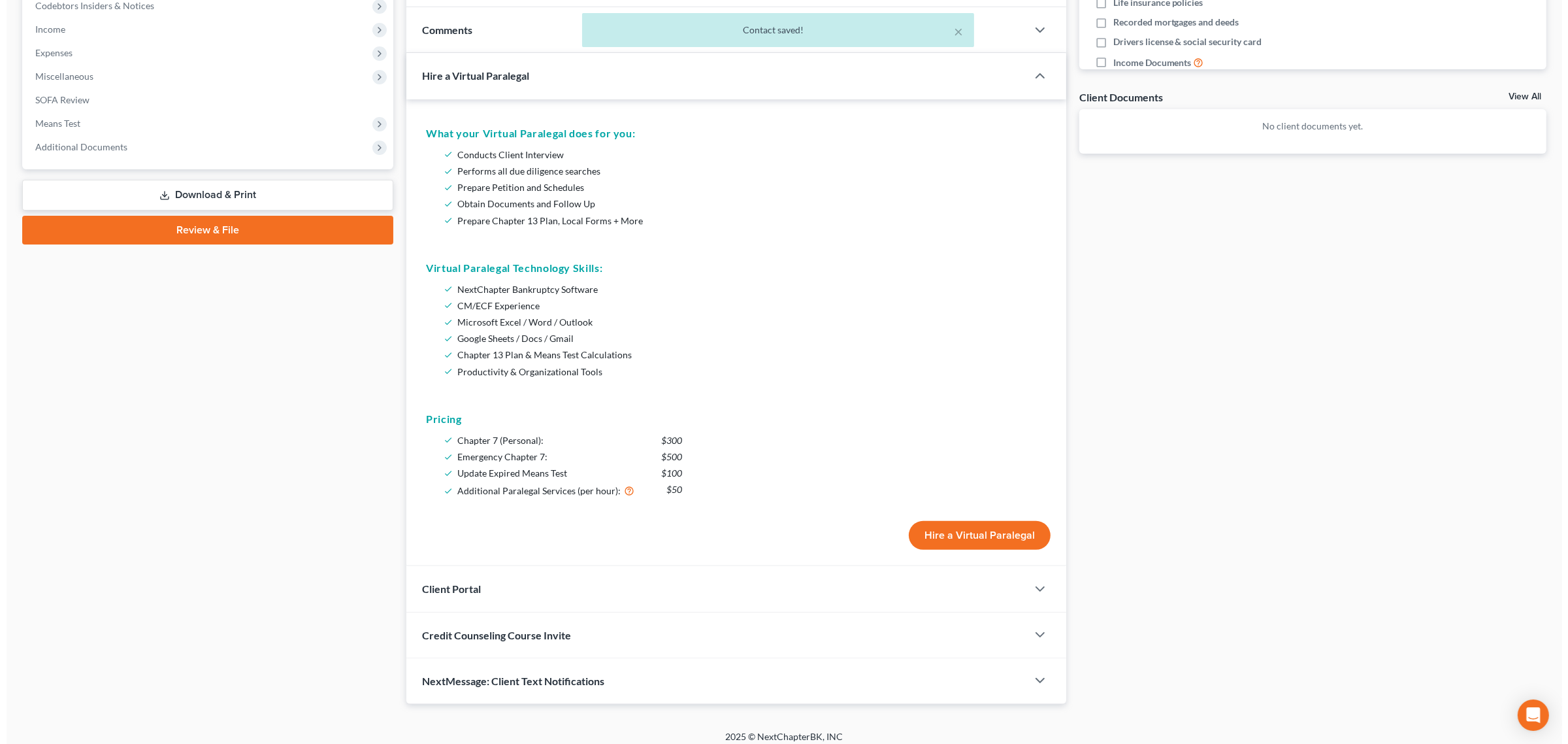
scroll to position [410, 0]
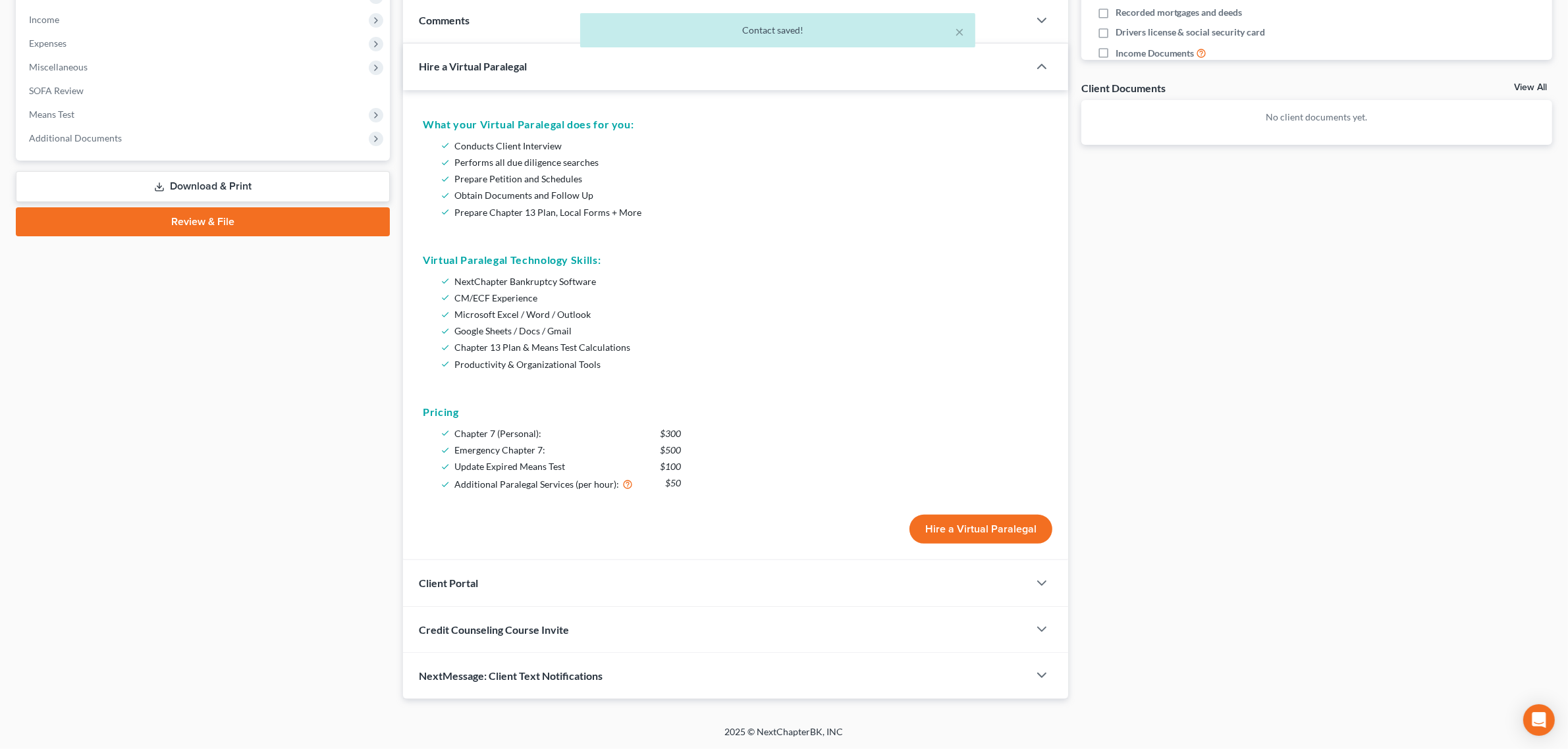
click at [991, 524] on button "Hire a Virtual Paralegal" at bounding box center [980, 529] width 142 height 29
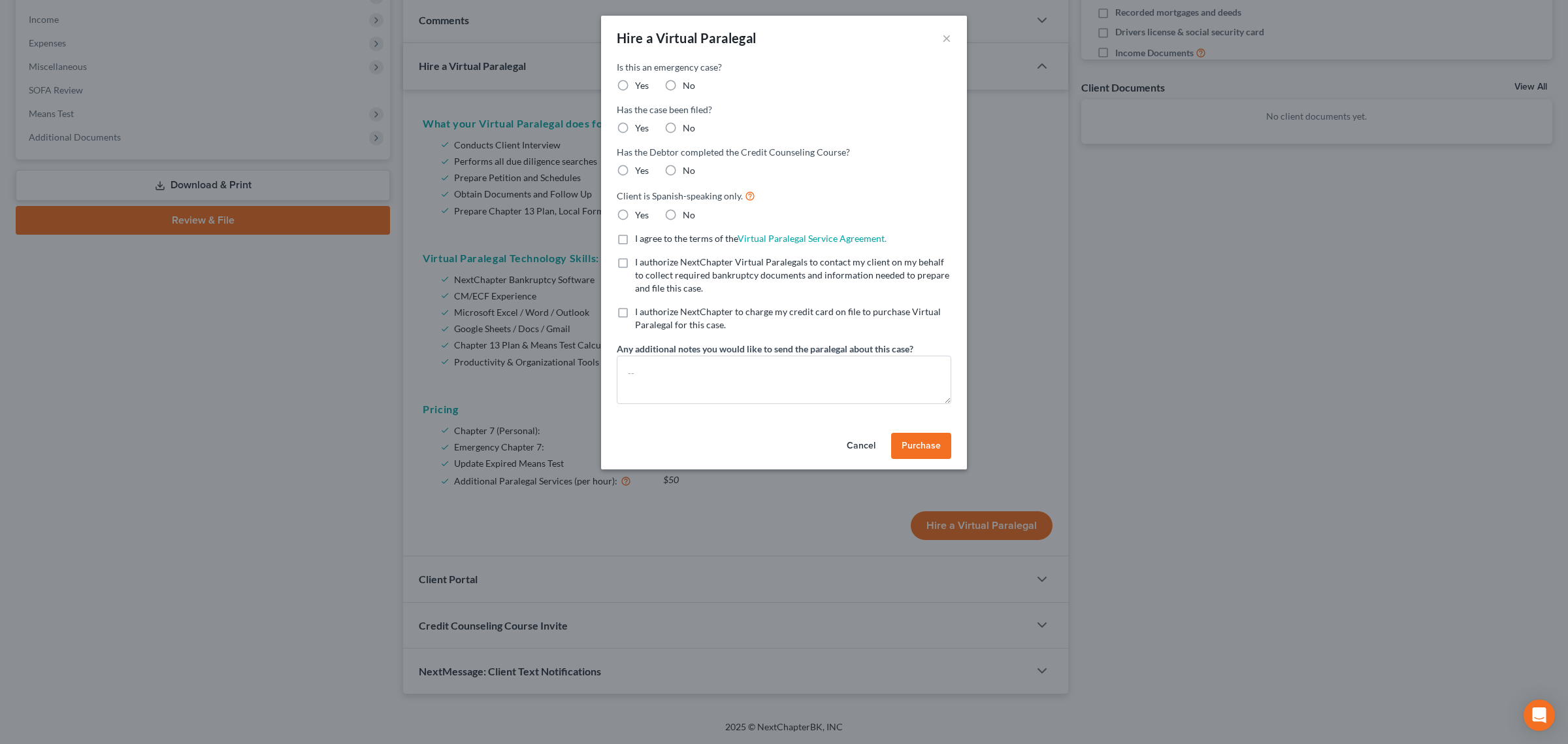
click at [683, 84] on label "No" at bounding box center [689, 86] width 13 height 13
click at [688, 84] on input "No" at bounding box center [692, 84] width 8 height 8
radio input "true"
click at [683, 129] on label "No" at bounding box center [689, 128] width 13 height 13
click at [688, 129] on input "No" at bounding box center [692, 126] width 8 height 8
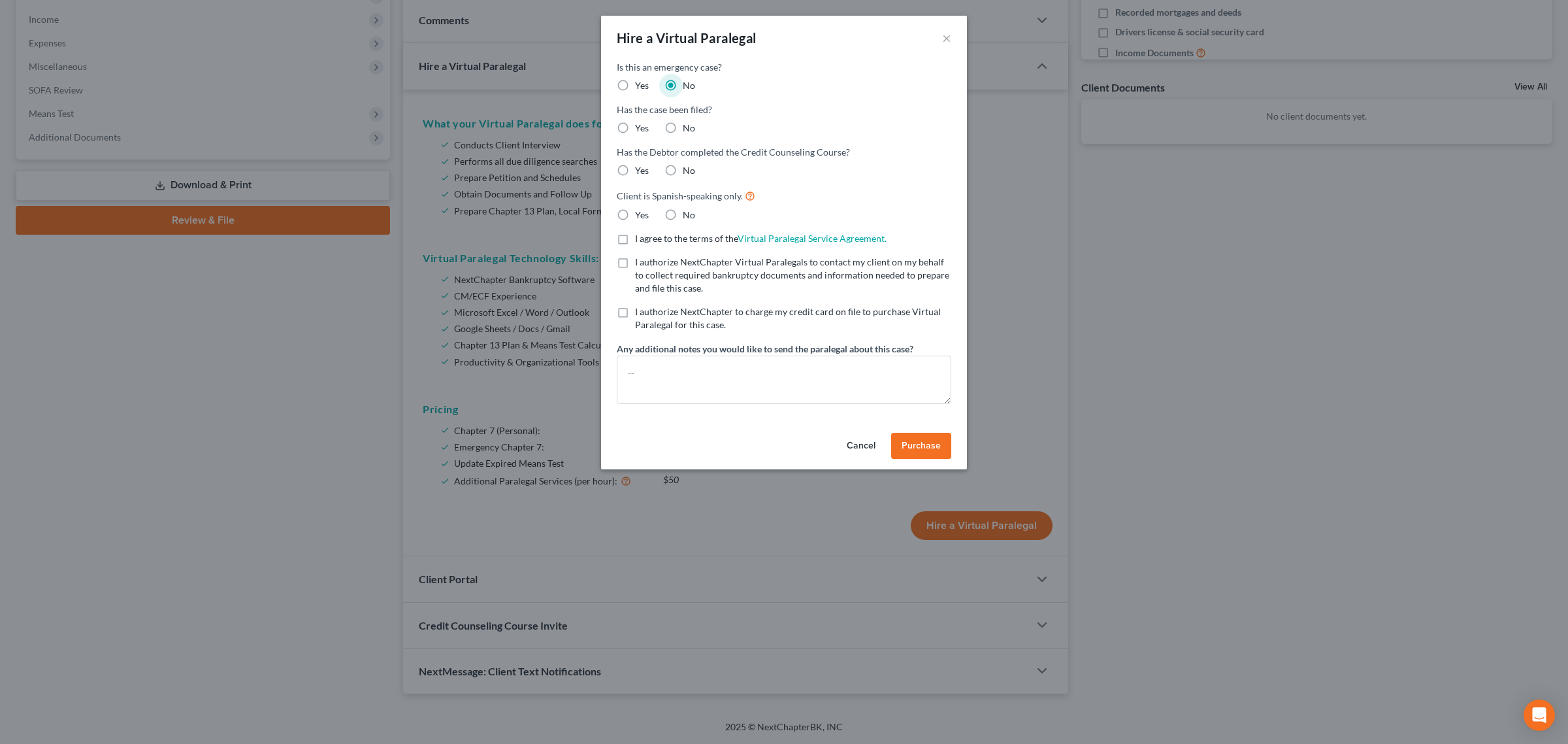
radio input "true"
click at [683, 168] on label "No" at bounding box center [689, 171] width 13 height 13
click at [688, 168] on input "No" at bounding box center [692, 168] width 8 height 8
radio input "true"
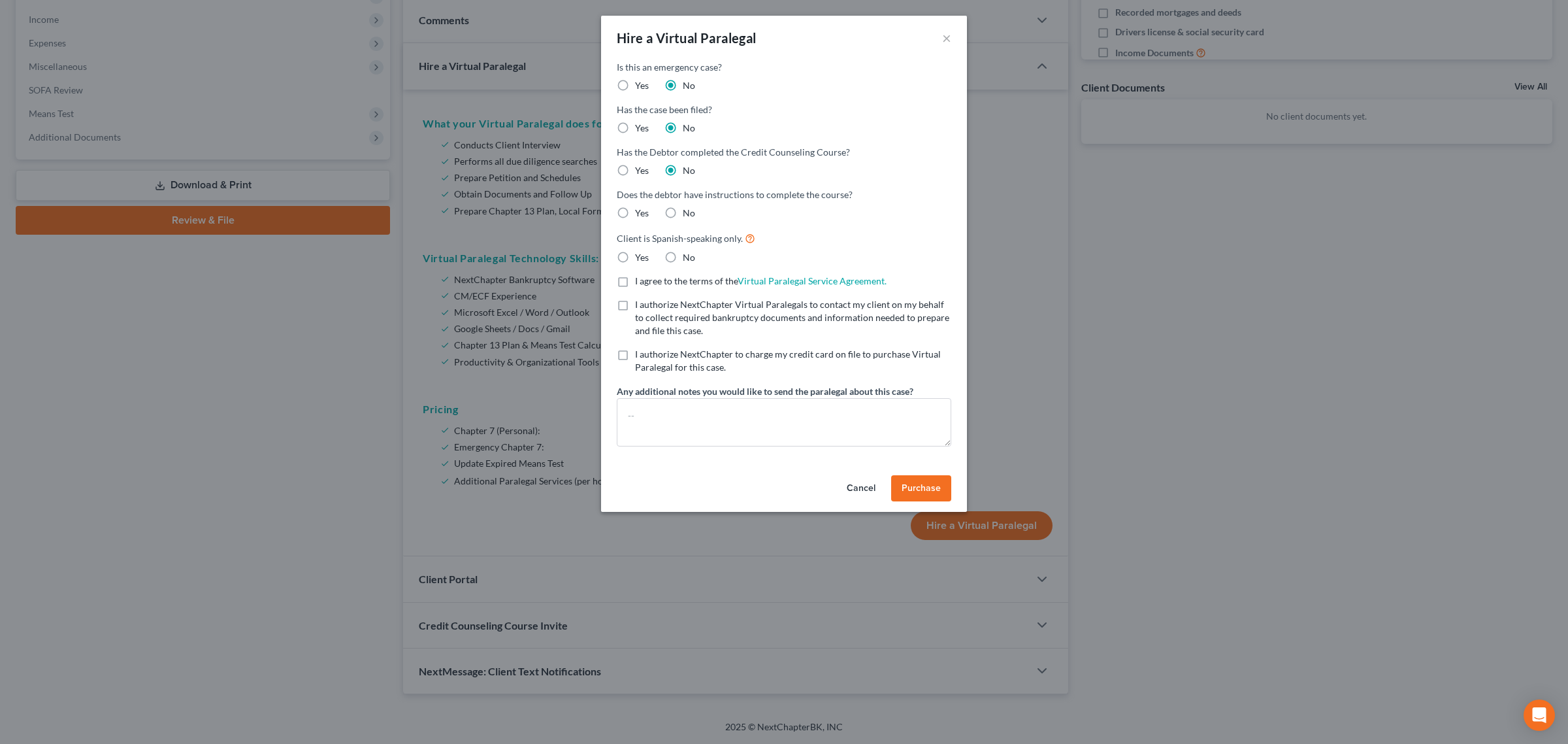
click at [683, 209] on label "No" at bounding box center [689, 213] width 13 height 13
click at [688, 209] on input "No" at bounding box center [692, 211] width 8 height 8
radio input "true"
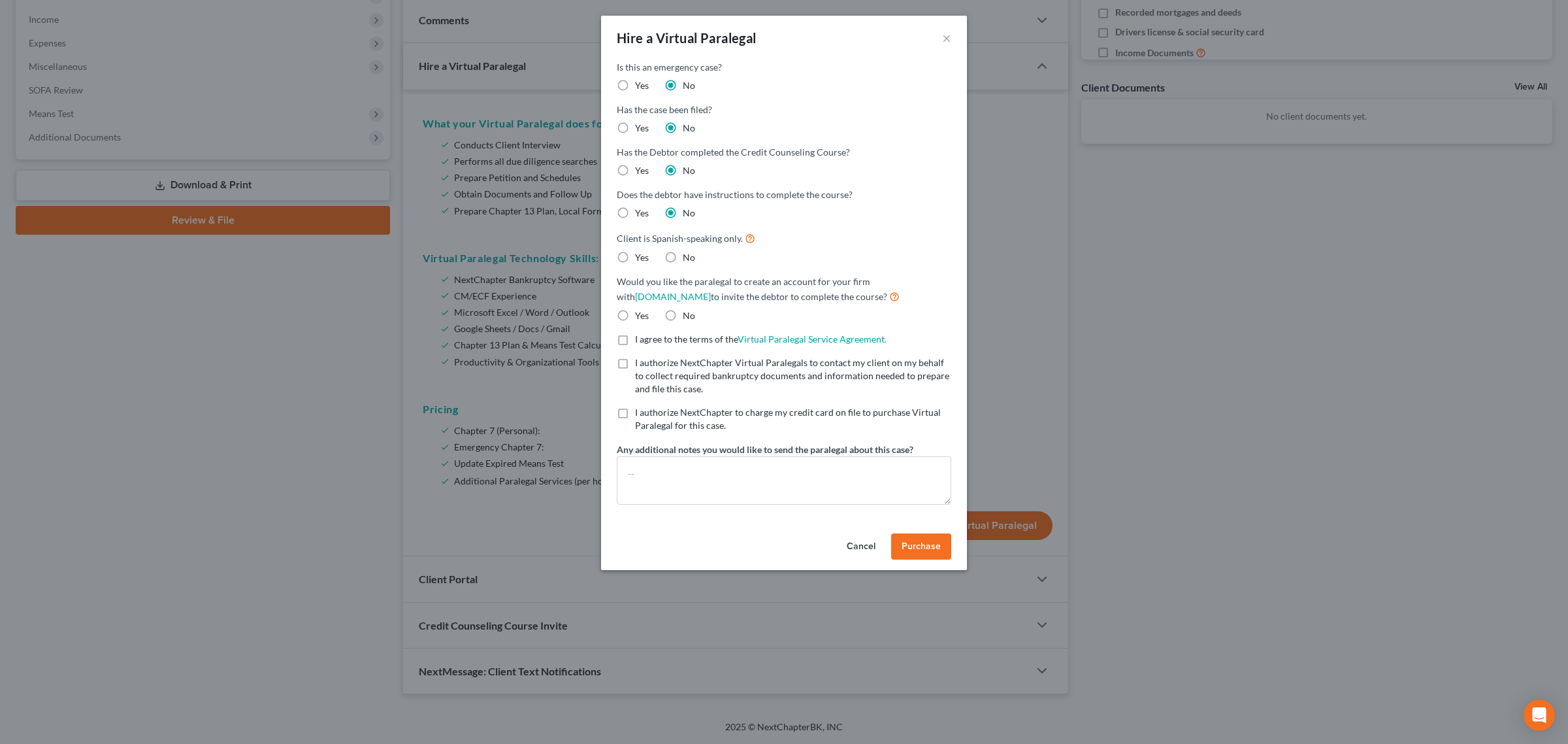
click at [683, 256] on label "No" at bounding box center [689, 258] width 13 height 13
click at [688, 256] on input "No" at bounding box center [692, 255] width 8 height 8
radio input "true"
click at [683, 312] on label "No" at bounding box center [689, 316] width 13 height 13
click at [688, 312] on input "No" at bounding box center [692, 313] width 8 height 8
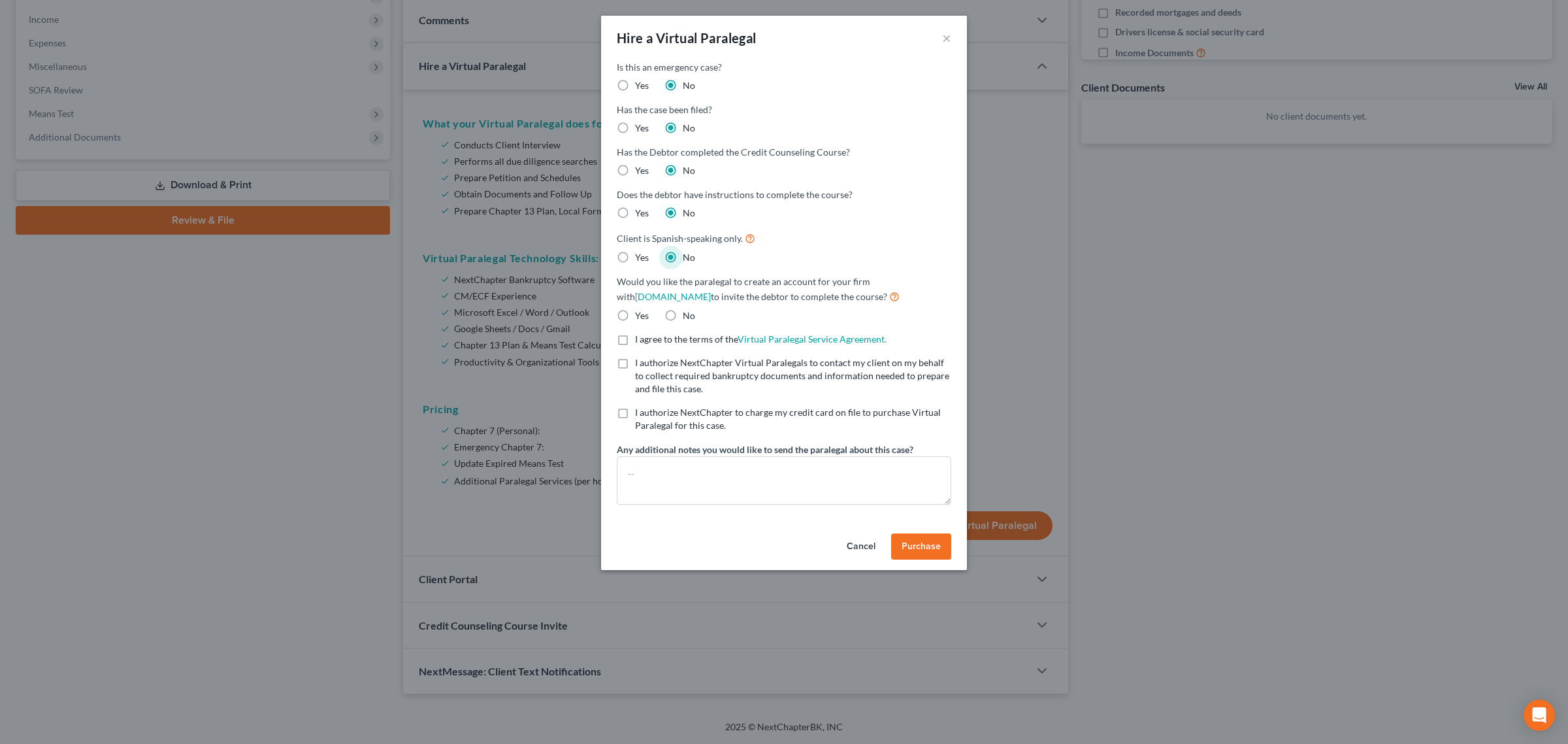
radio input "true"
click at [637, 336] on span "I agree to the terms of the" at bounding box center [686, 338] width 103 height 11
click at [640, 336] on input "I agree to the terms of the Virtual Paralegal Service Agreement. (Updates have …" at bounding box center [644, 337] width 8 height 8
checkbox input "true"
click at [634, 362] on div "I authorize NextChapter Virtual Paralegals to contact my client on my behalf to…" at bounding box center [784, 376] width 335 height 39
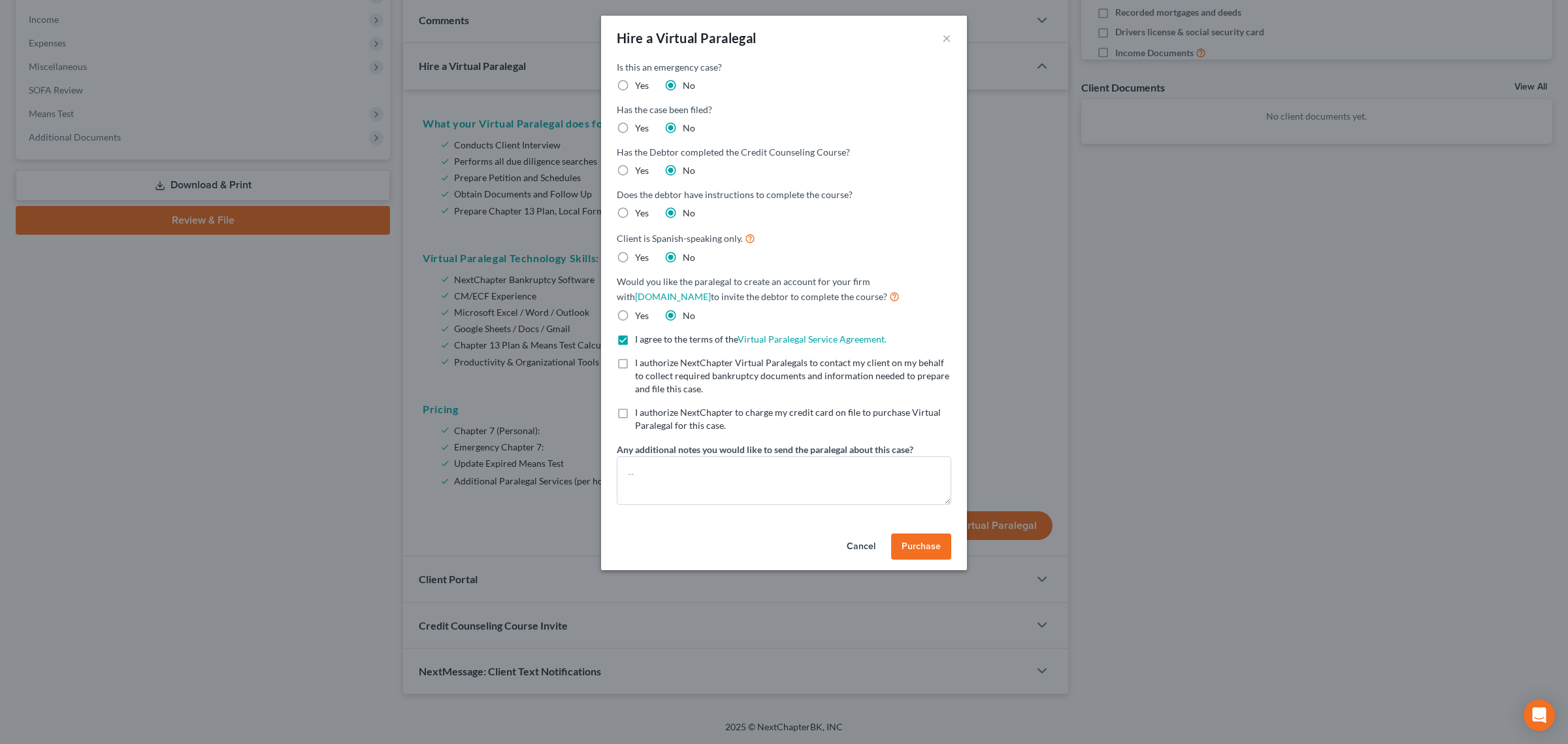
click at [635, 412] on label "I authorize NextChapter to charge my credit card on file to purchase Virtual Pa…" at bounding box center [793, 418] width 316 height 26
click at [640, 412] on input "I authorize NextChapter to charge my credit card on file to purchase Virtual Pa…" at bounding box center [644, 410] width 8 height 8
checkbox input "true"
click at [635, 360] on label "I authorize NextChapter Virtual Paralegals to contact my client on my behalf to…" at bounding box center [793, 376] width 316 height 39
click at [640, 360] on input "I authorize NextChapter Virtual Paralegals to contact my client on my behalf to…" at bounding box center [644, 361] width 8 height 8
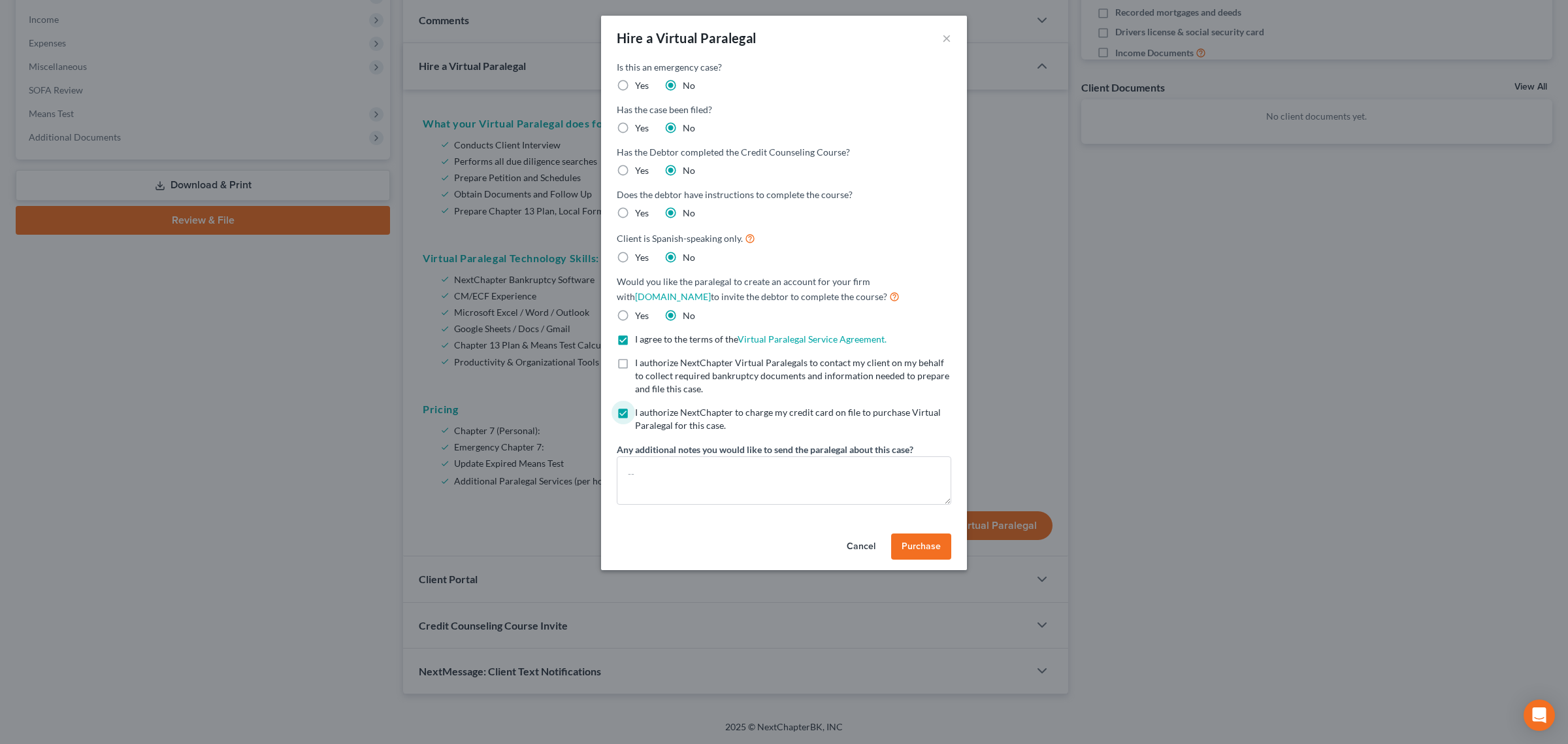
checkbox input "true"
click at [671, 467] on textarea at bounding box center [784, 480] width 335 height 49
type textarea "Pls assign [PERSON_NAME]"
click at [921, 547] on span "Purchase" at bounding box center [921, 546] width 39 height 11
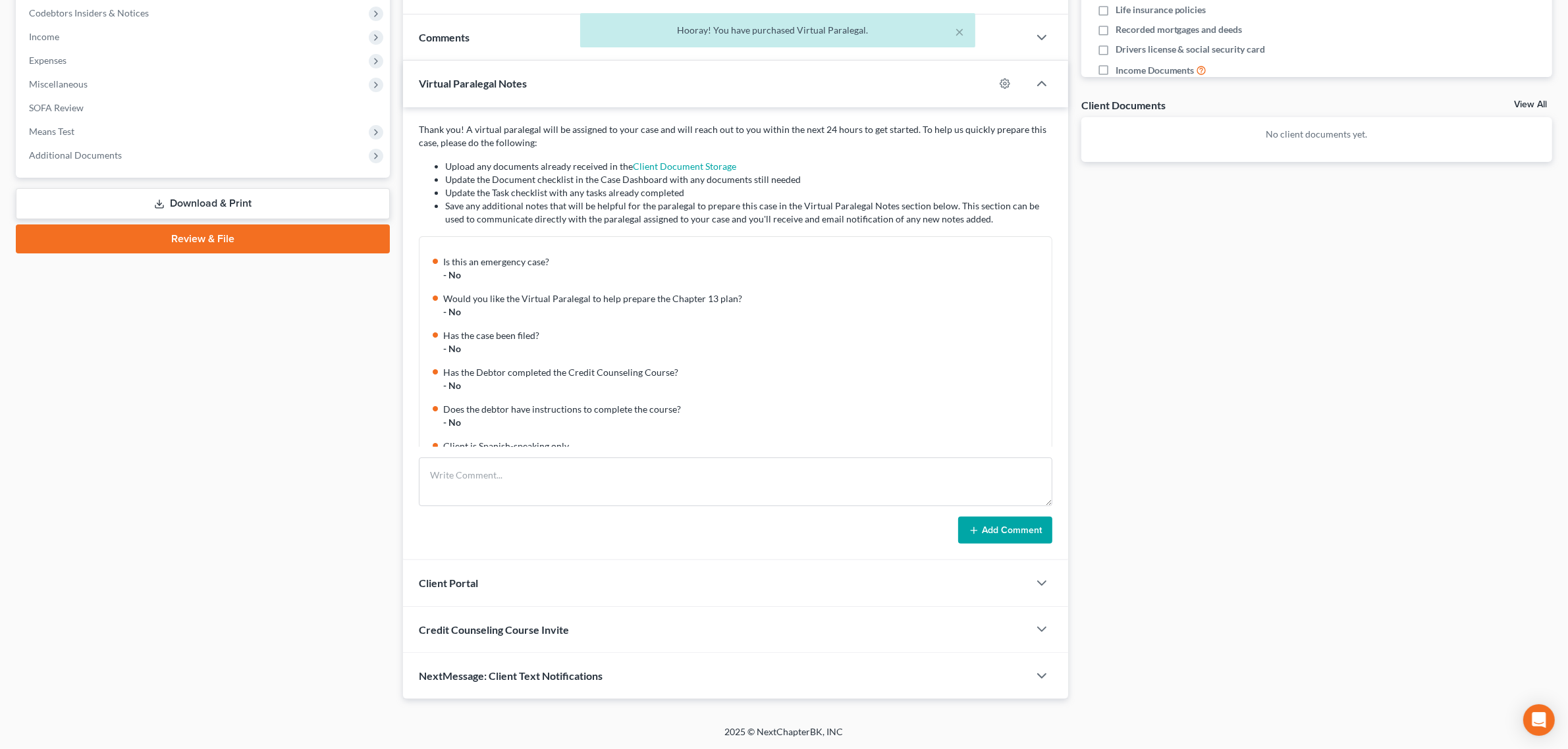
scroll to position [161, 0]
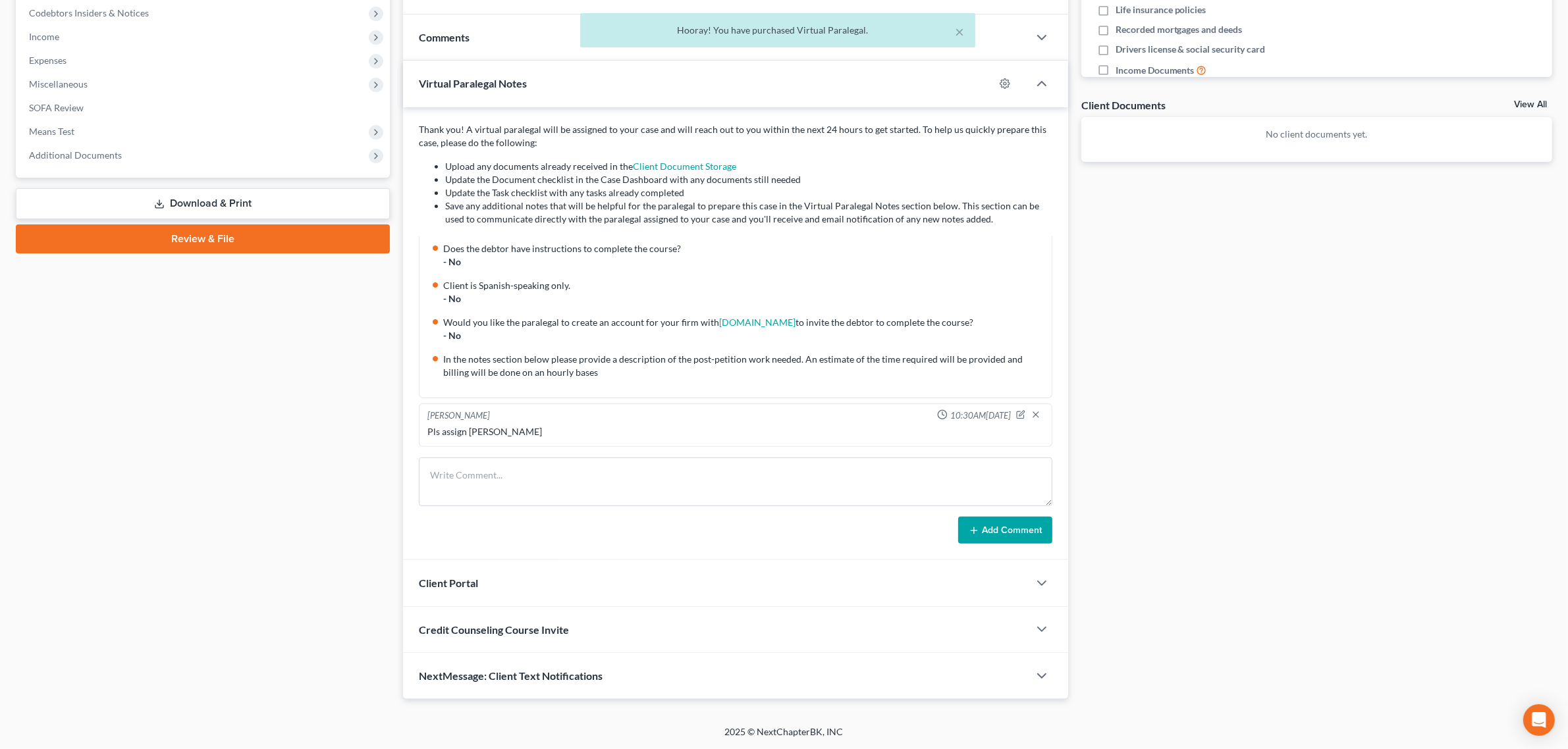
click at [470, 580] on span "Client Portal" at bounding box center [448, 582] width 59 height 13
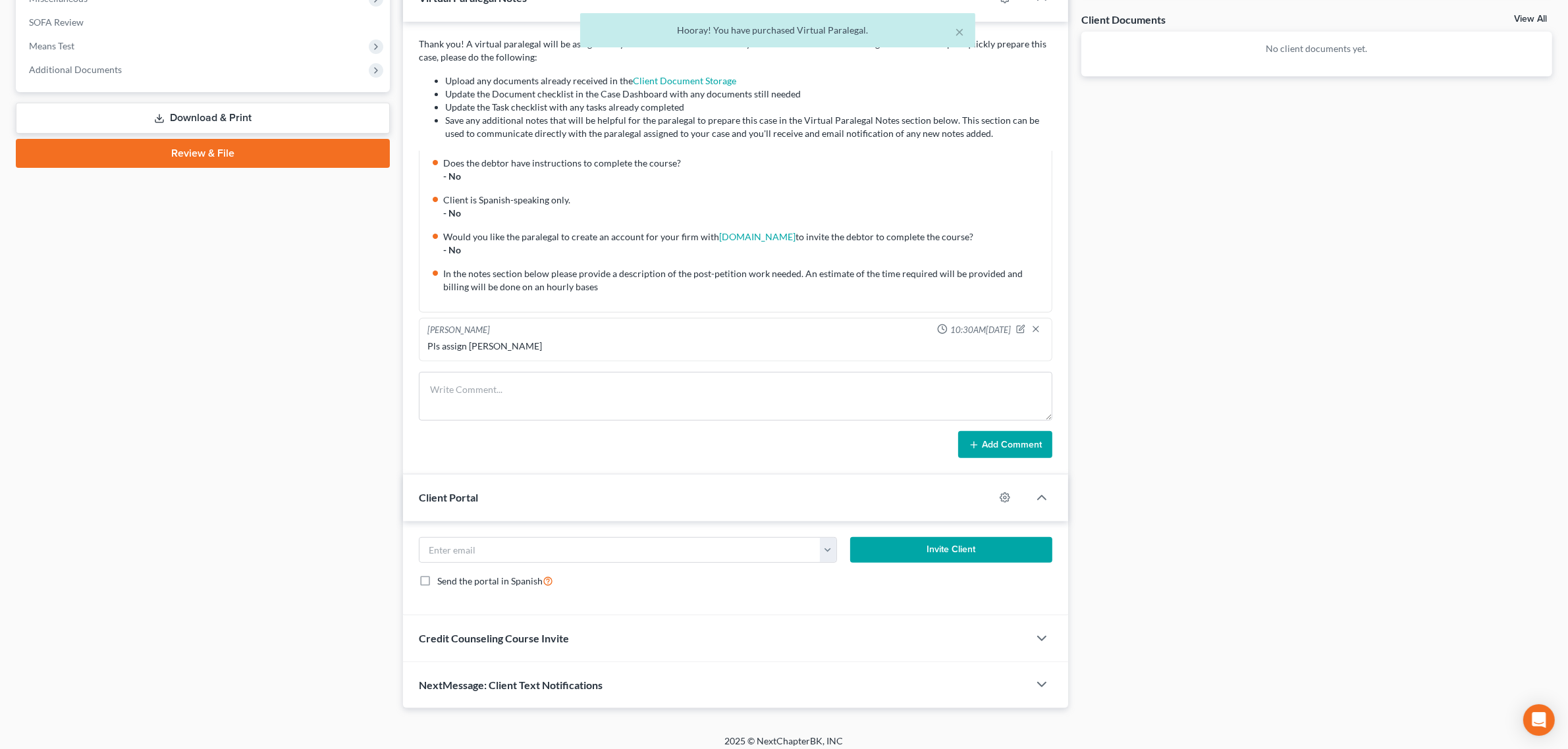
scroll to position [491, 0]
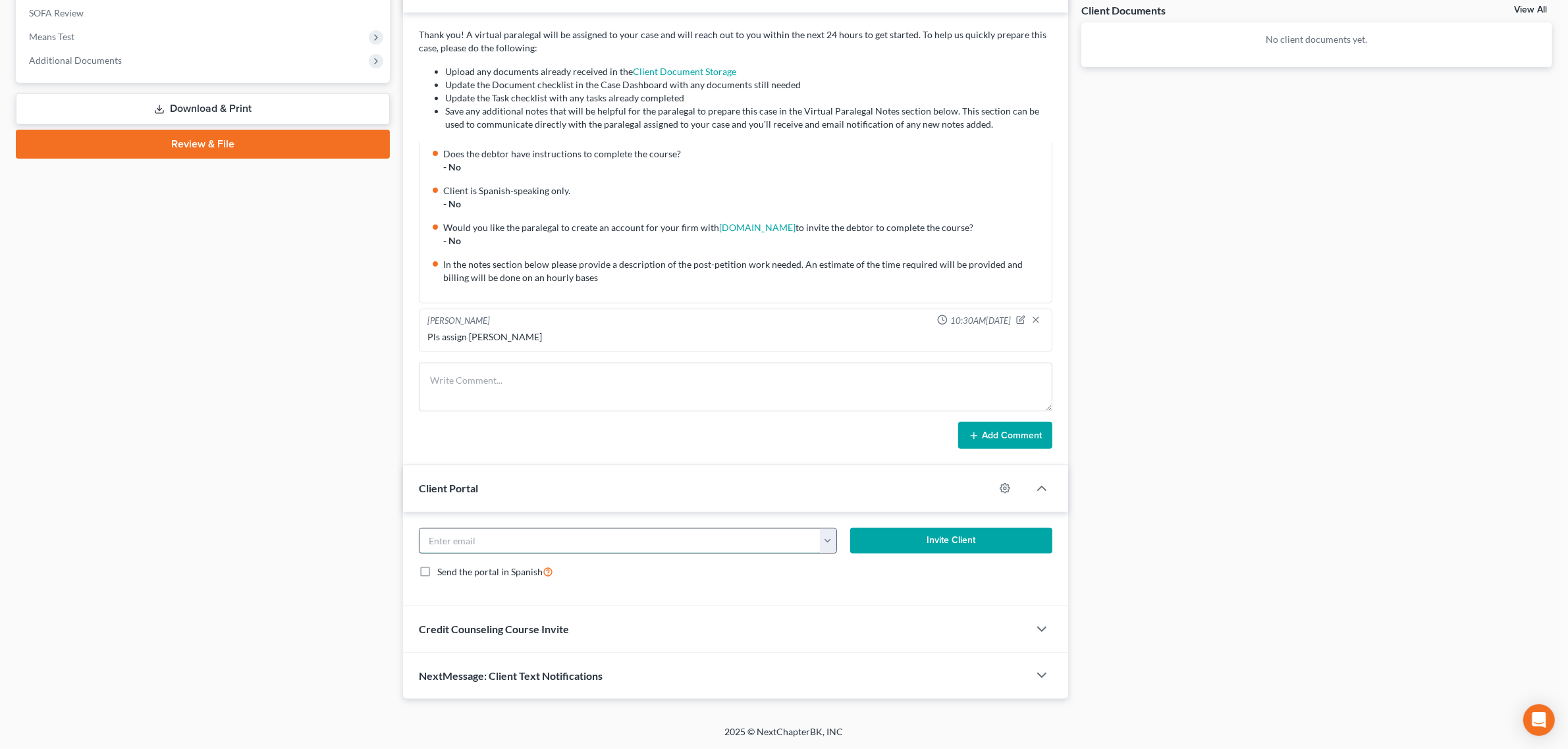
click at [629, 538] on input "email" at bounding box center [620, 541] width 400 height 25
click at [824, 550] on button "button" at bounding box center [828, 541] width 17 height 25
click at [847, 572] on link "[EMAIL_ADDRESS][DOMAIN_NAME]" at bounding box center [909, 570] width 180 height 23
type input "[EMAIL_ADDRESS][DOMAIN_NAME]"
click at [921, 540] on button "Invite Client" at bounding box center [951, 540] width 202 height 26
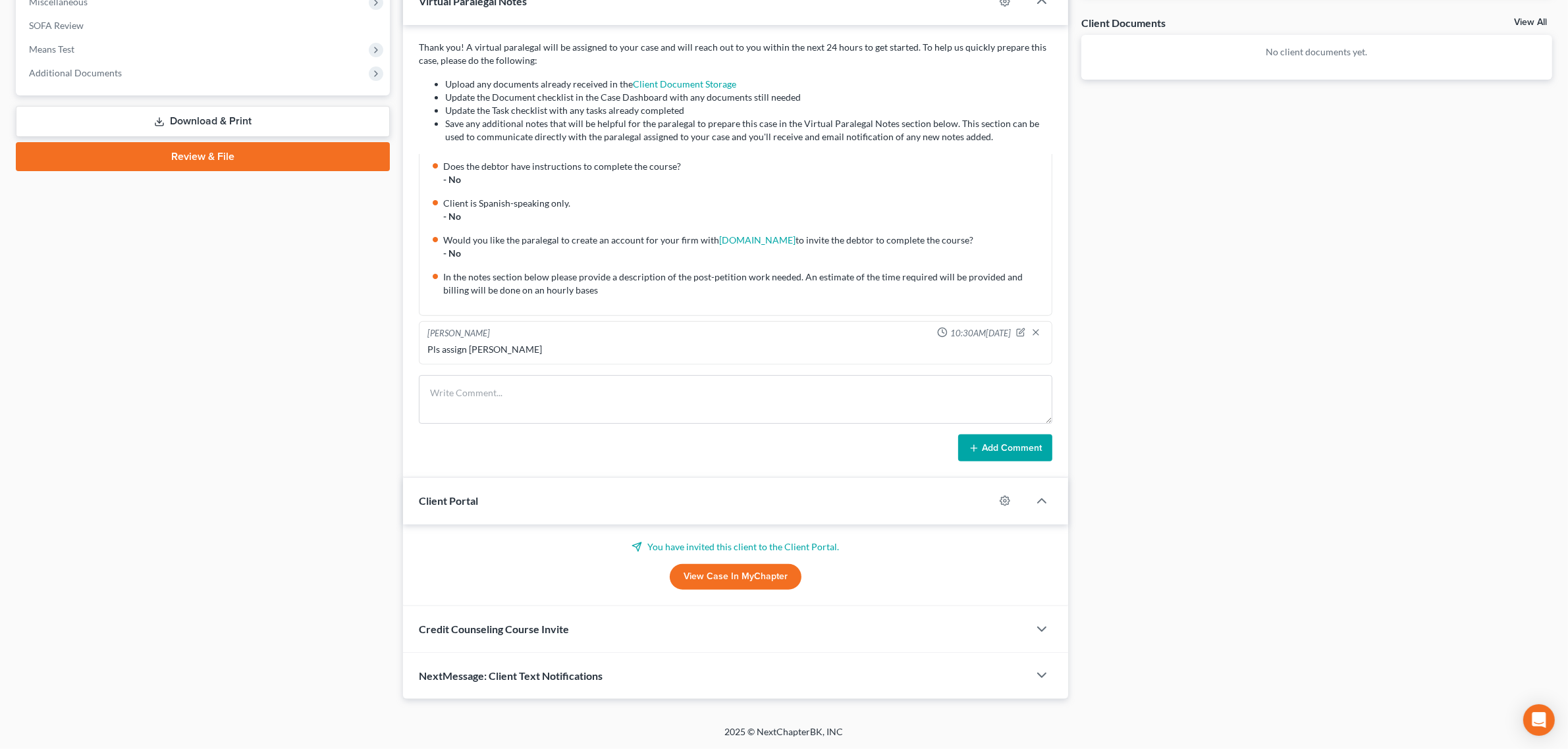
scroll to position [479, 0]
click at [543, 623] on span "Credit Counseling Course Invite" at bounding box center [494, 629] width 150 height 13
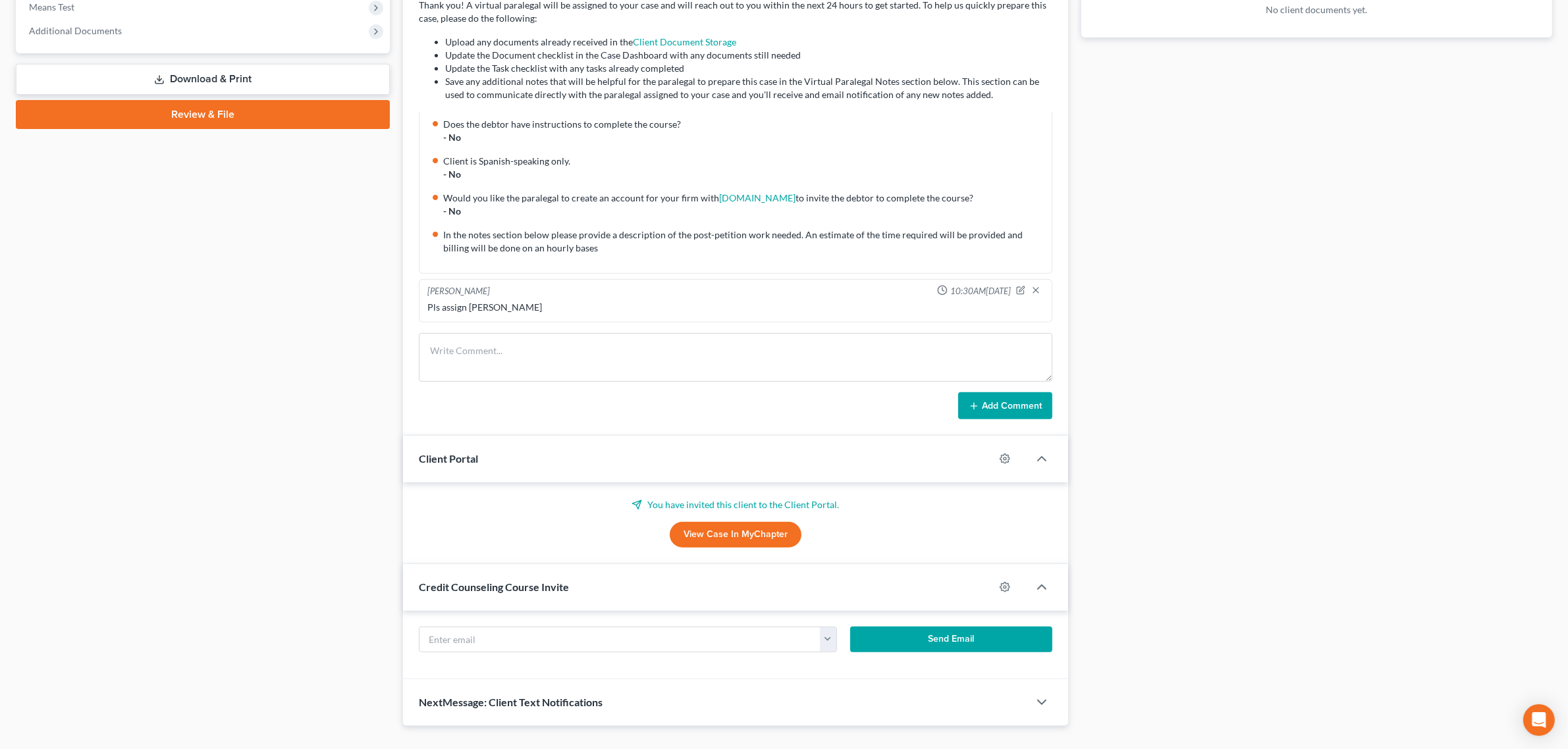
scroll to position [548, 0]
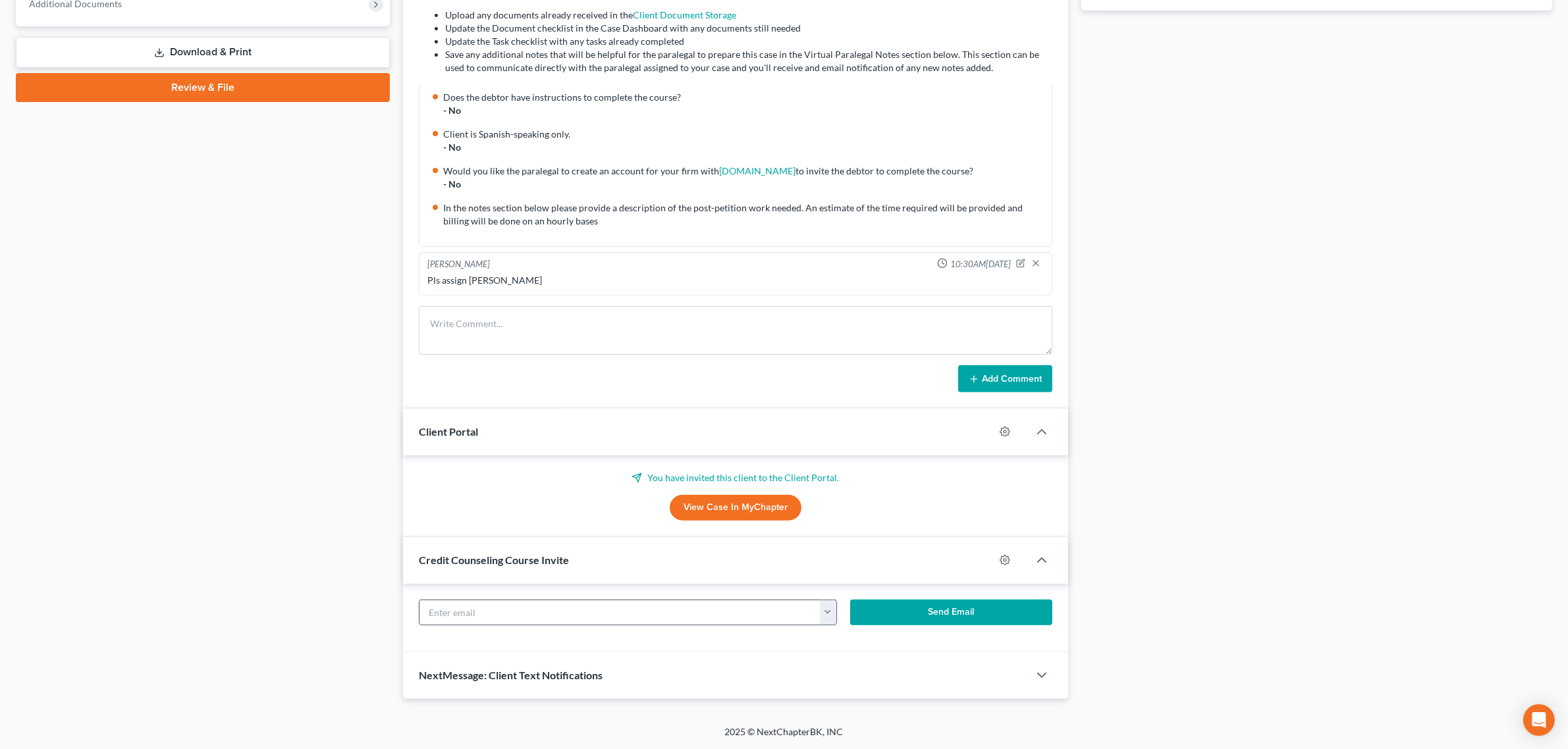
click at [825, 612] on button "button" at bounding box center [828, 613] width 17 height 25
click at [837, 637] on link "[EMAIL_ADDRESS][DOMAIN_NAME]" at bounding box center [909, 641] width 180 height 23
type input "[EMAIL_ADDRESS][DOMAIN_NAME]"
click at [904, 613] on button "Send Email" at bounding box center [951, 613] width 202 height 26
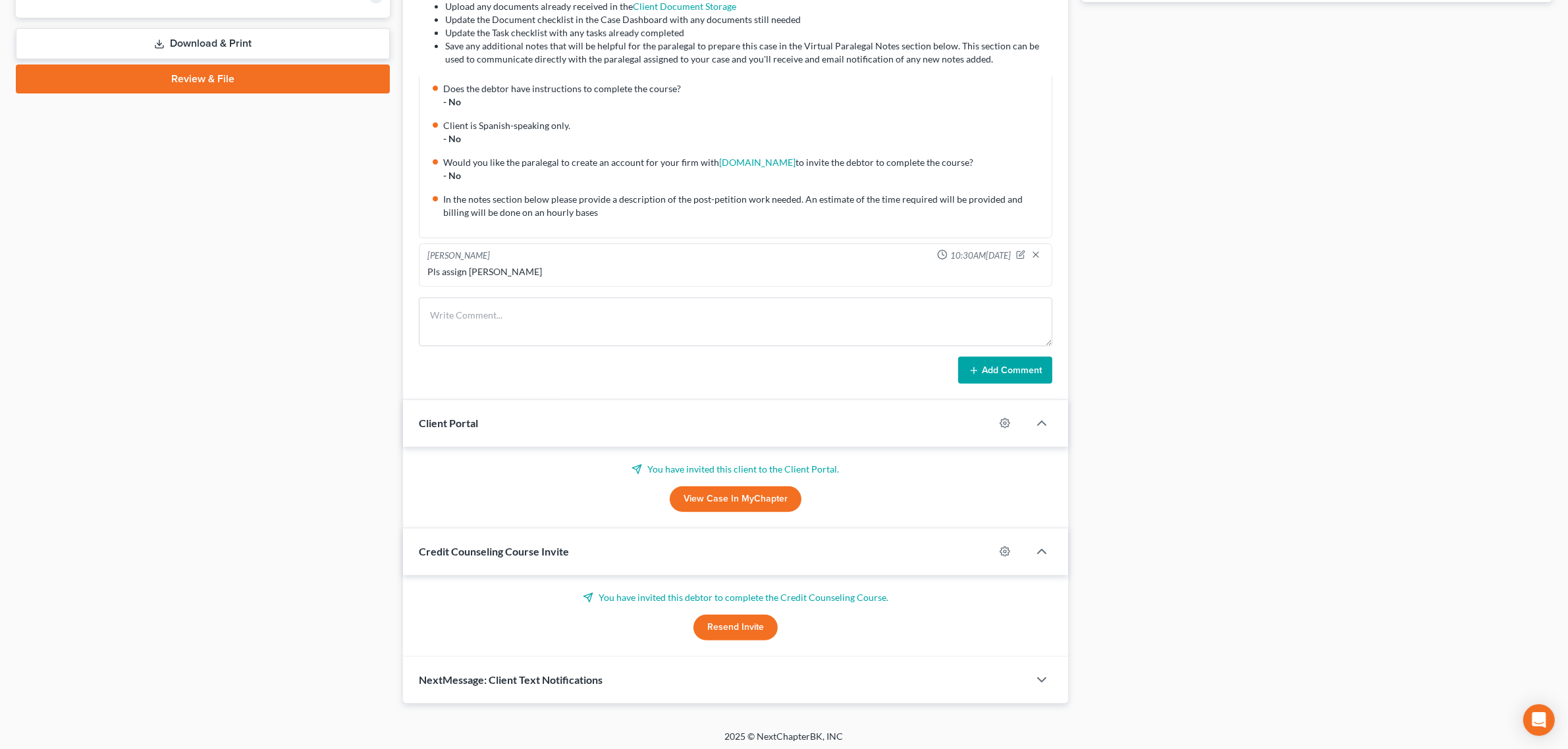
scroll to position [560, 0]
